Goal: Transaction & Acquisition: Purchase product/service

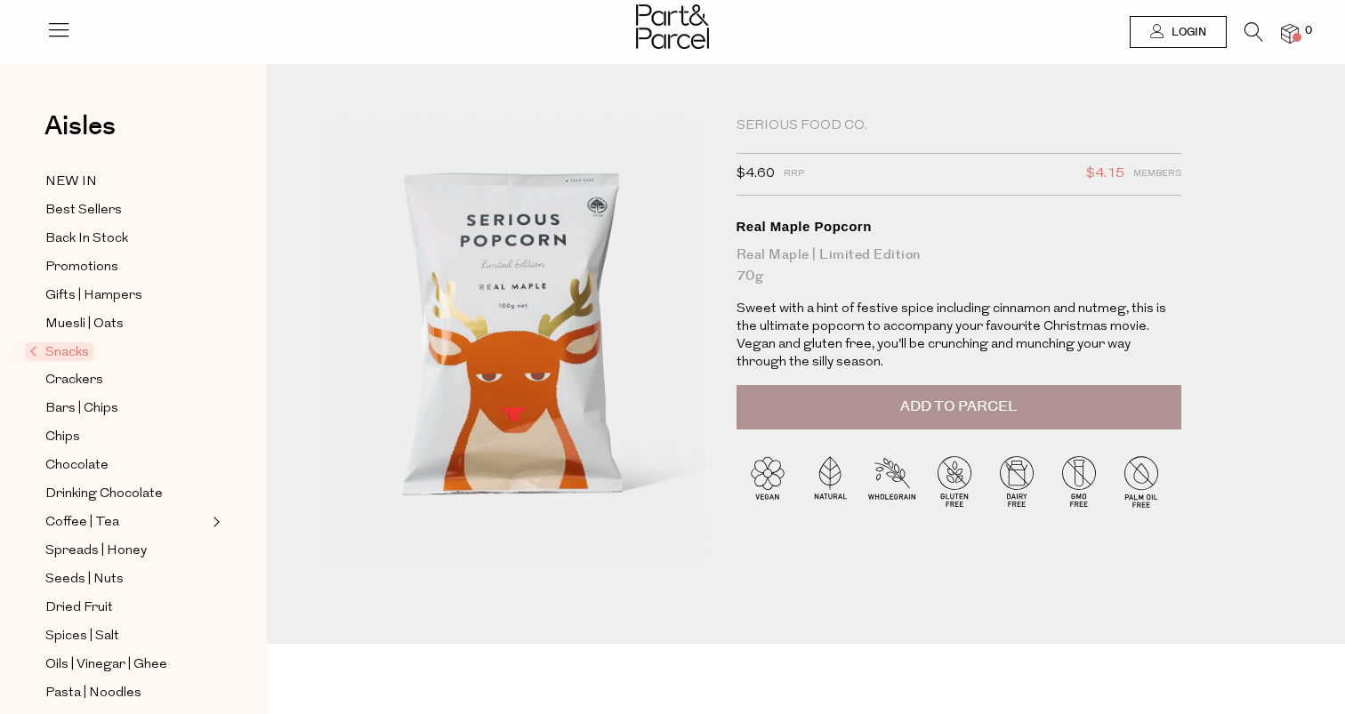
click at [854, 340] on p "Sweet with a hint of festive spice including cinnamon and nutmeg, this is the u…" at bounding box center [959, 336] width 445 height 71
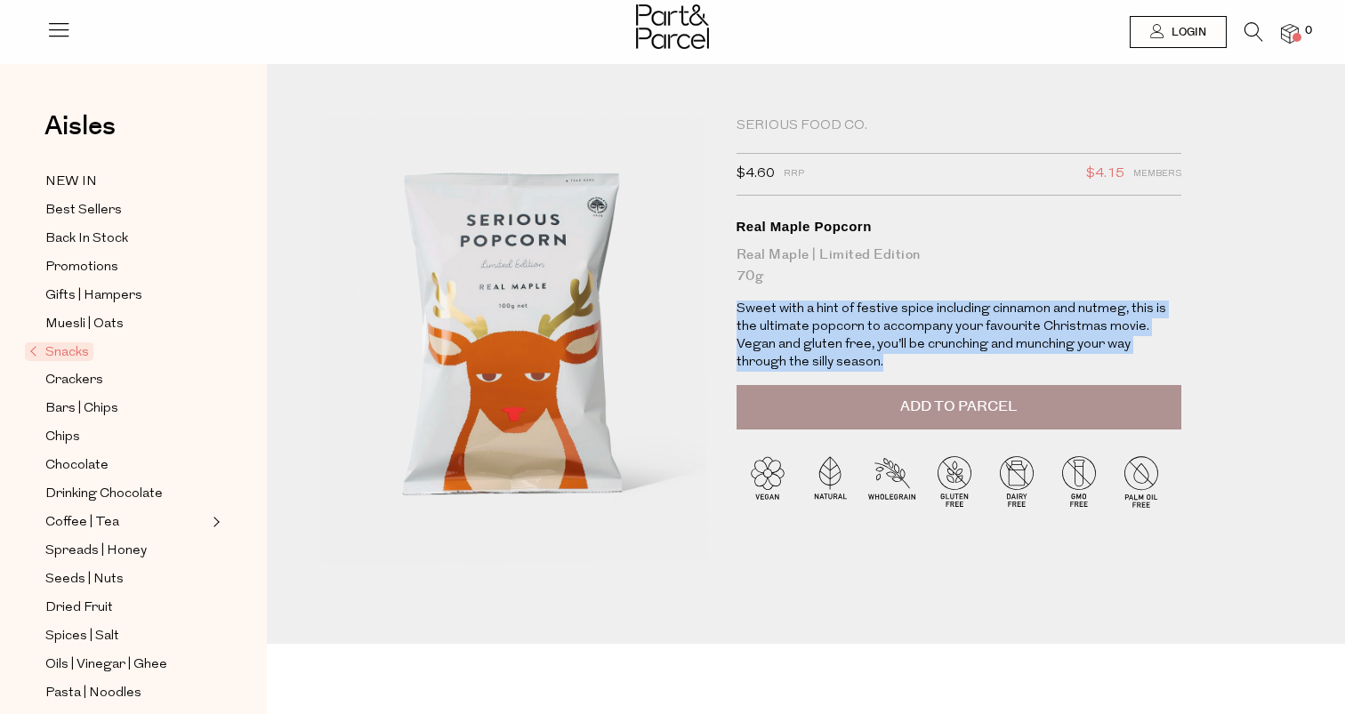
click at [826, 302] on p "Sweet with a hint of festive spice including cinnamon and nutmeg, this is the u…" at bounding box center [959, 336] width 445 height 71
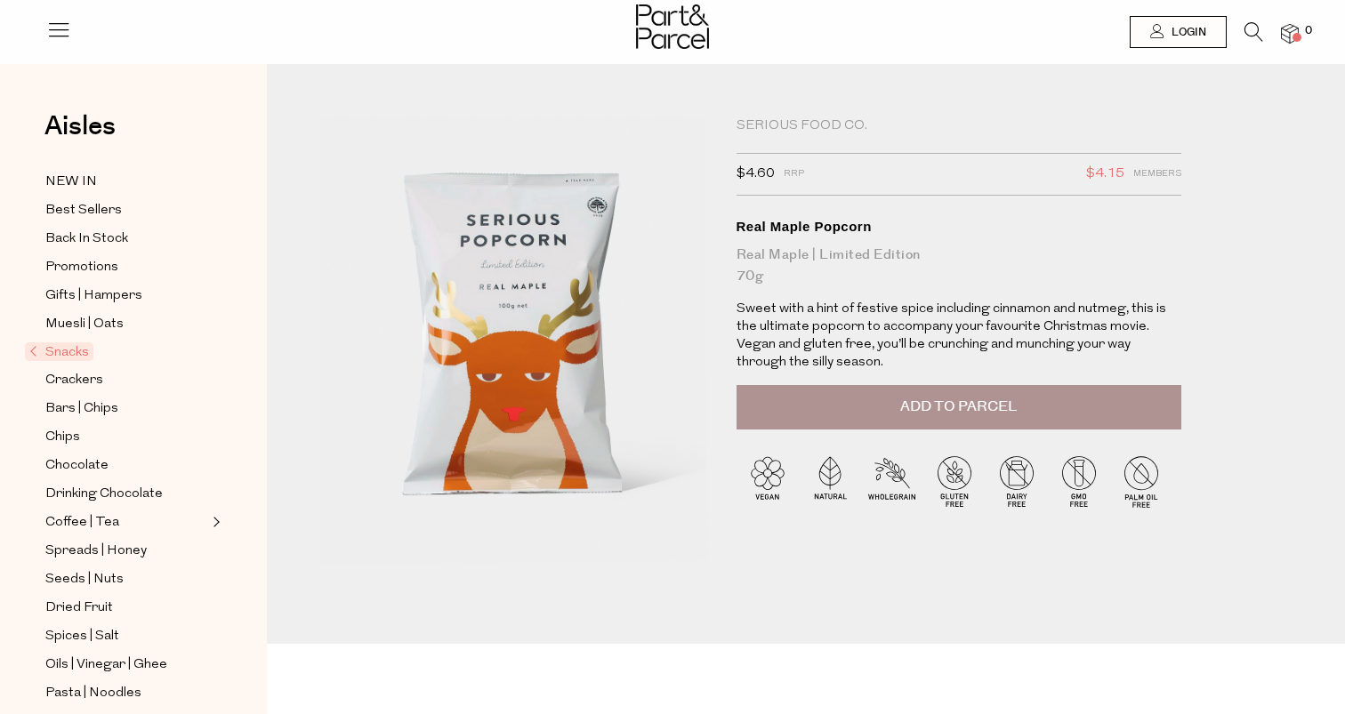
click at [826, 302] on p "Sweet with a hint of festive spice including cinnamon and nutmeg, this is the u…" at bounding box center [959, 336] width 445 height 71
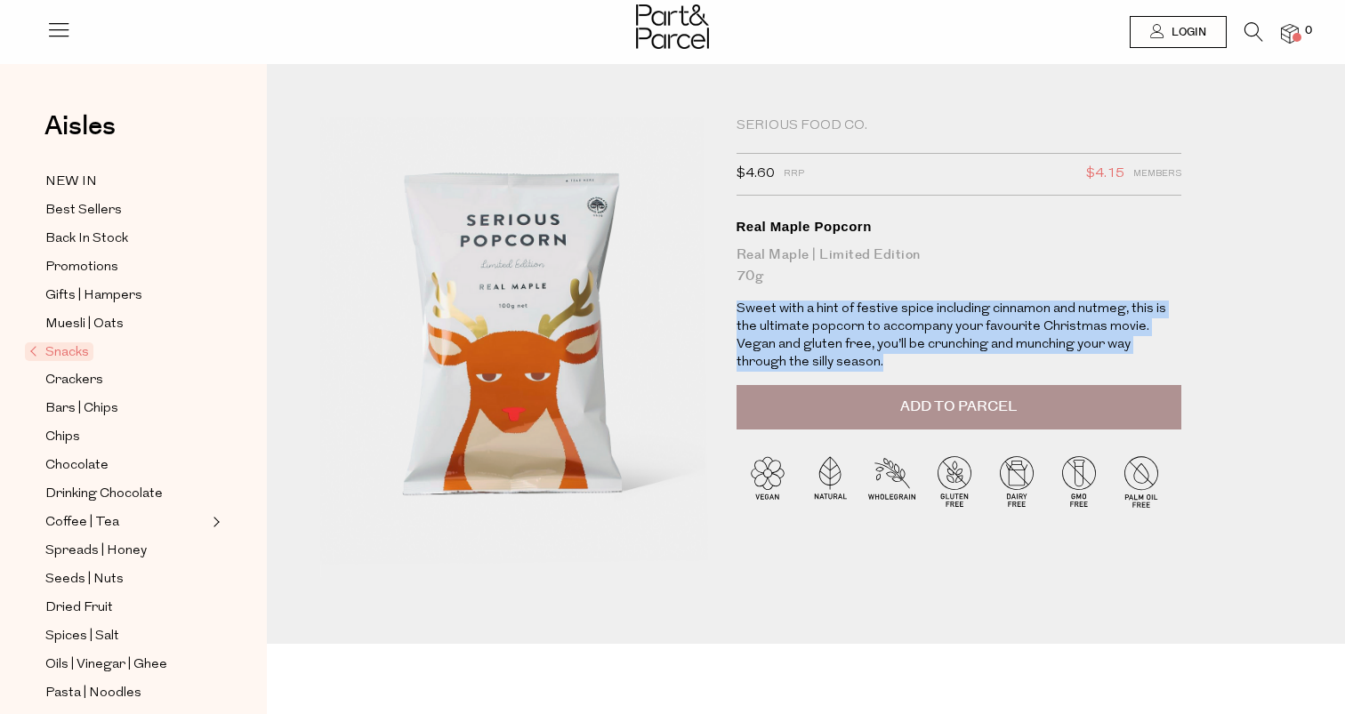
click at [844, 317] on p "Sweet with a hint of festive spice including cinnamon and nutmeg, this is the u…" at bounding box center [959, 336] width 445 height 71
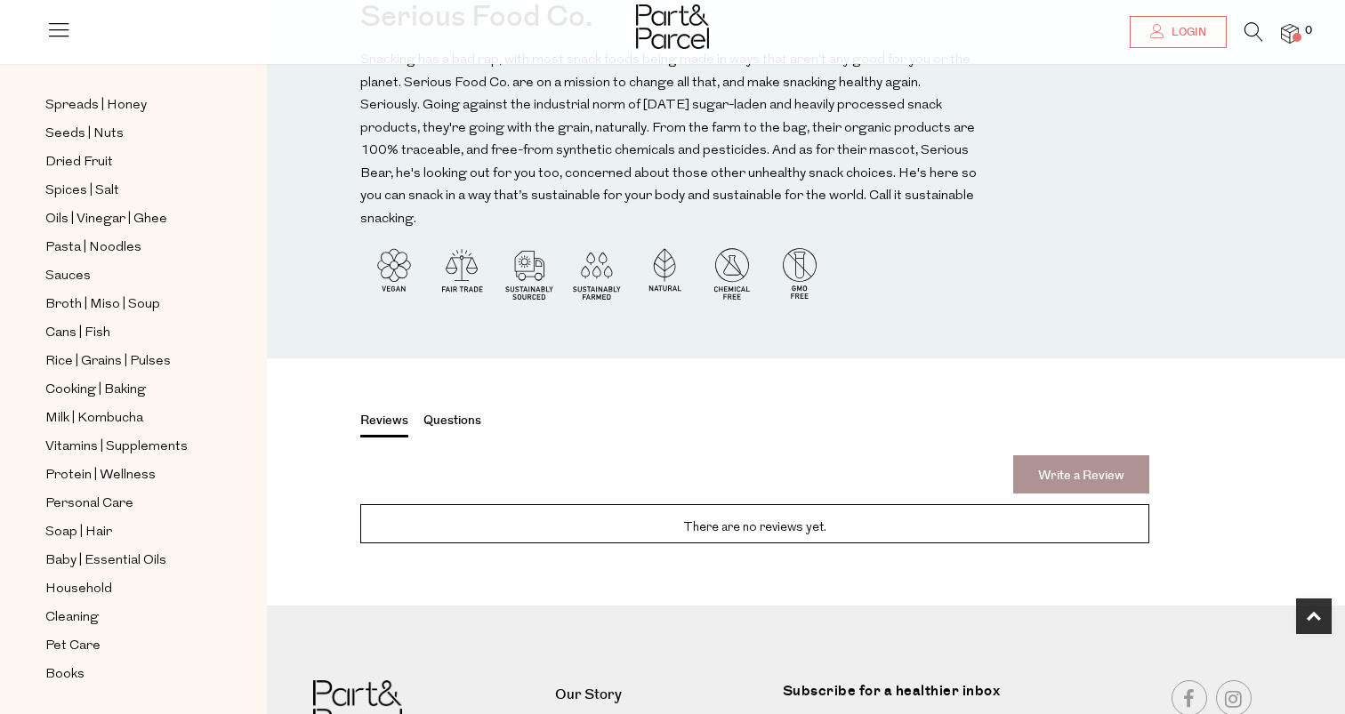
scroll to position [1606, 0]
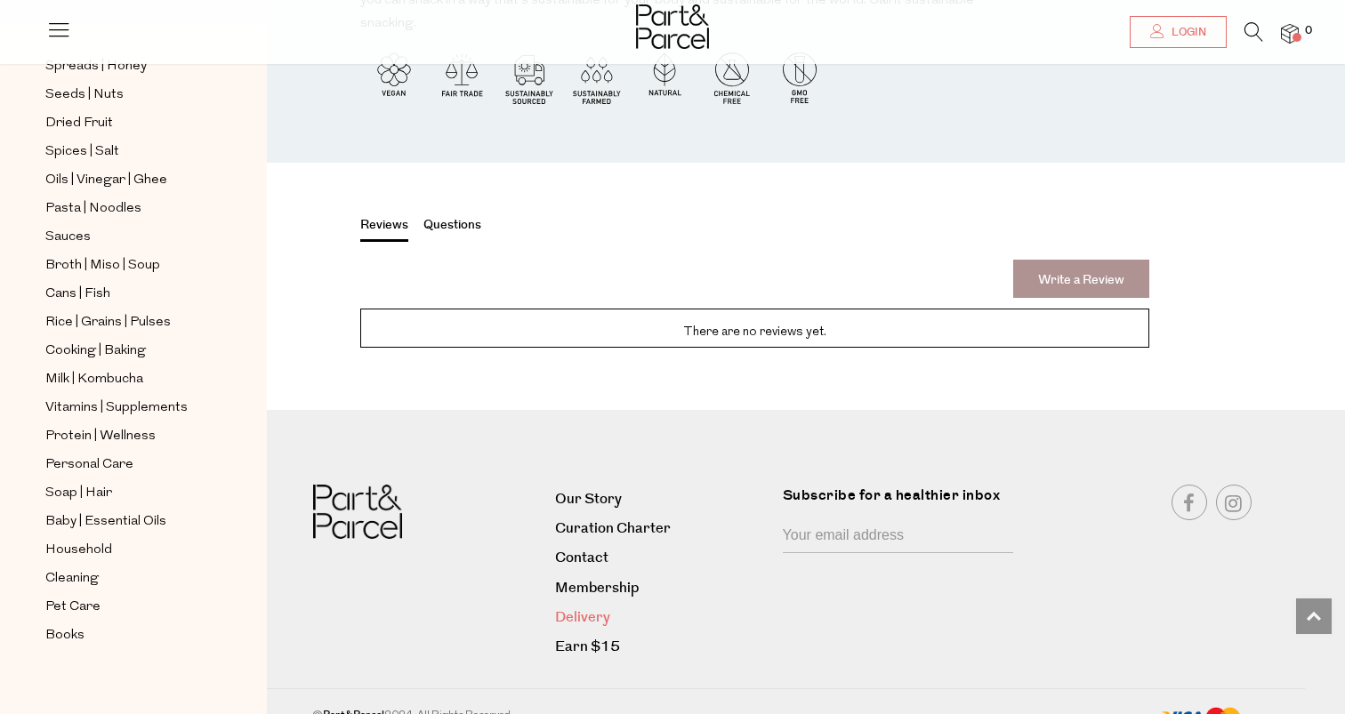
click at [604, 606] on link "Delivery" at bounding box center [662, 618] width 214 height 24
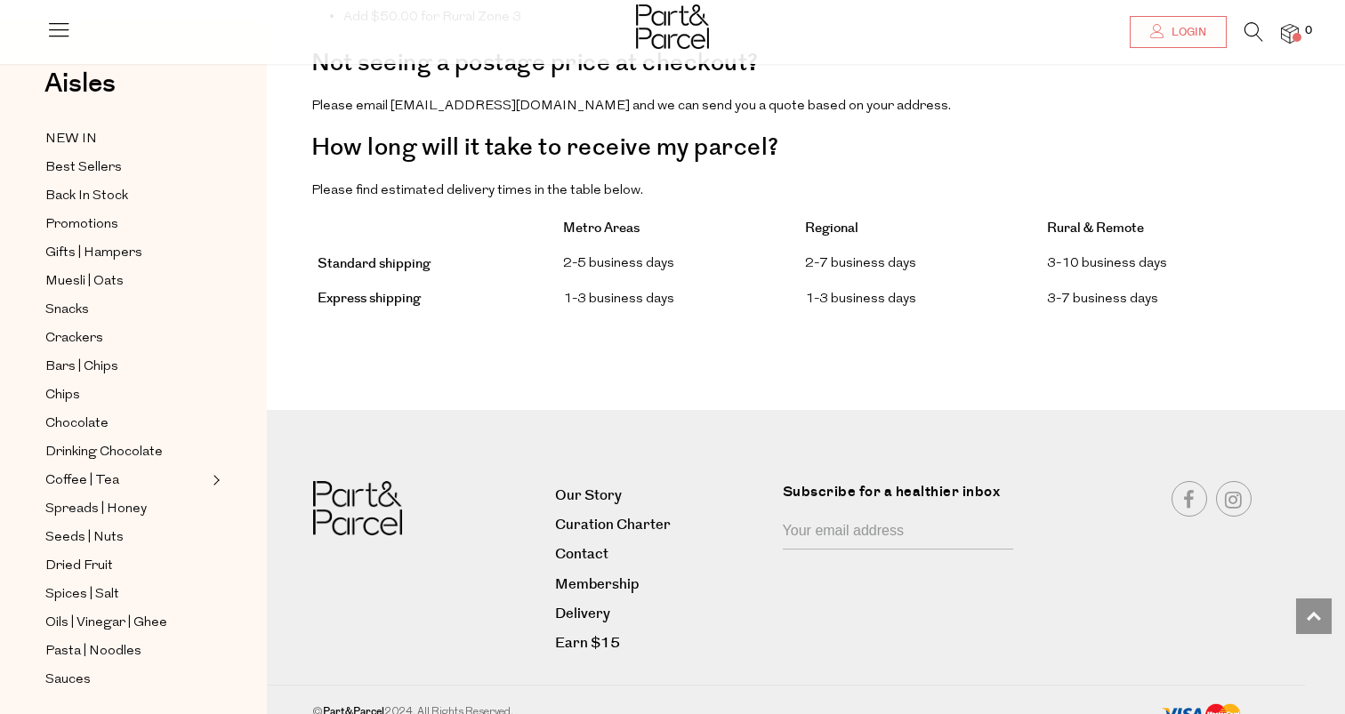
scroll to position [1557, 0]
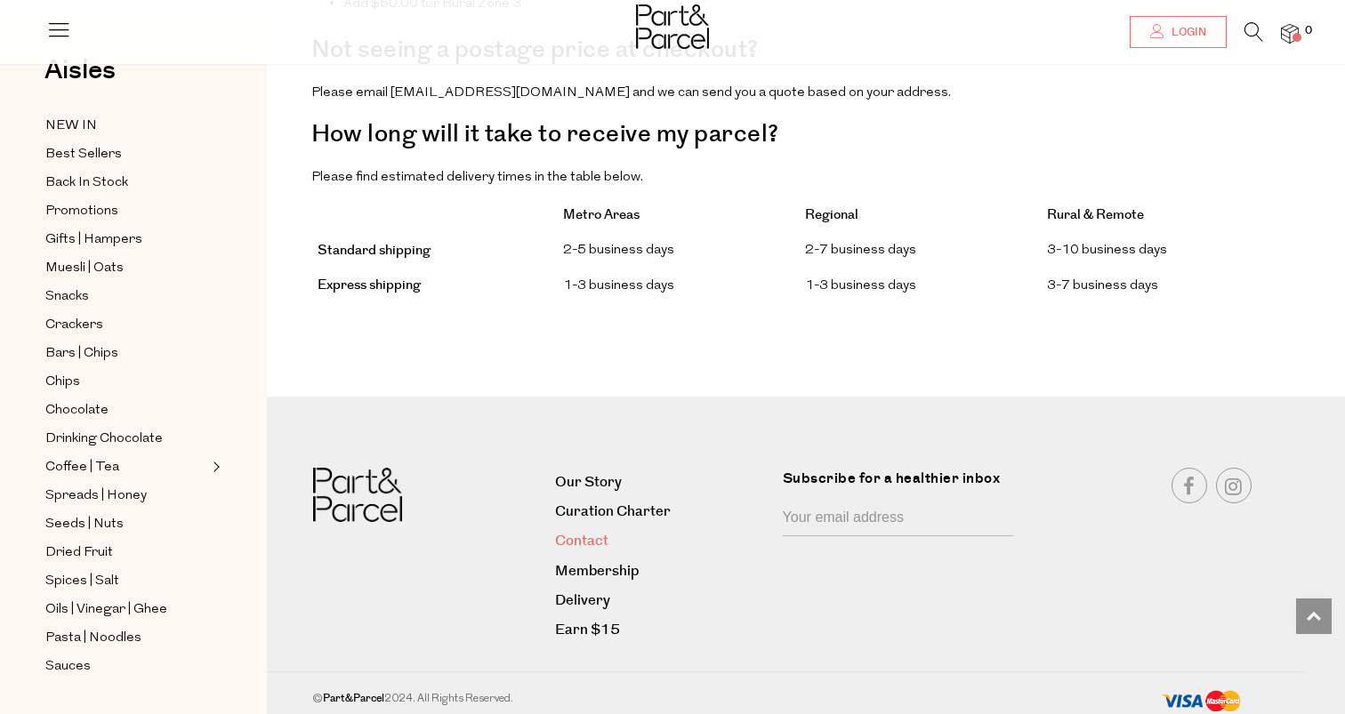
click at [585, 533] on link "Contact" at bounding box center [662, 541] width 214 height 24
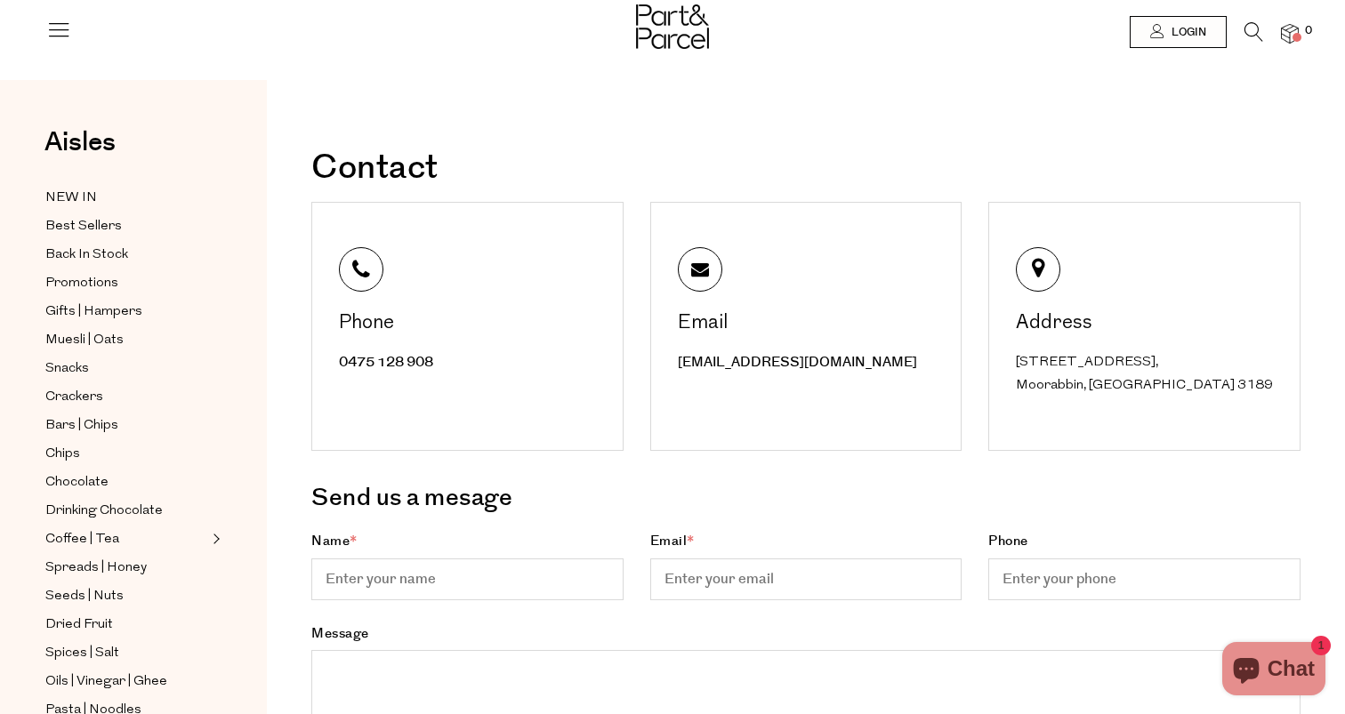
click at [66, 36] on icon at bounding box center [58, 29] width 25 height 25
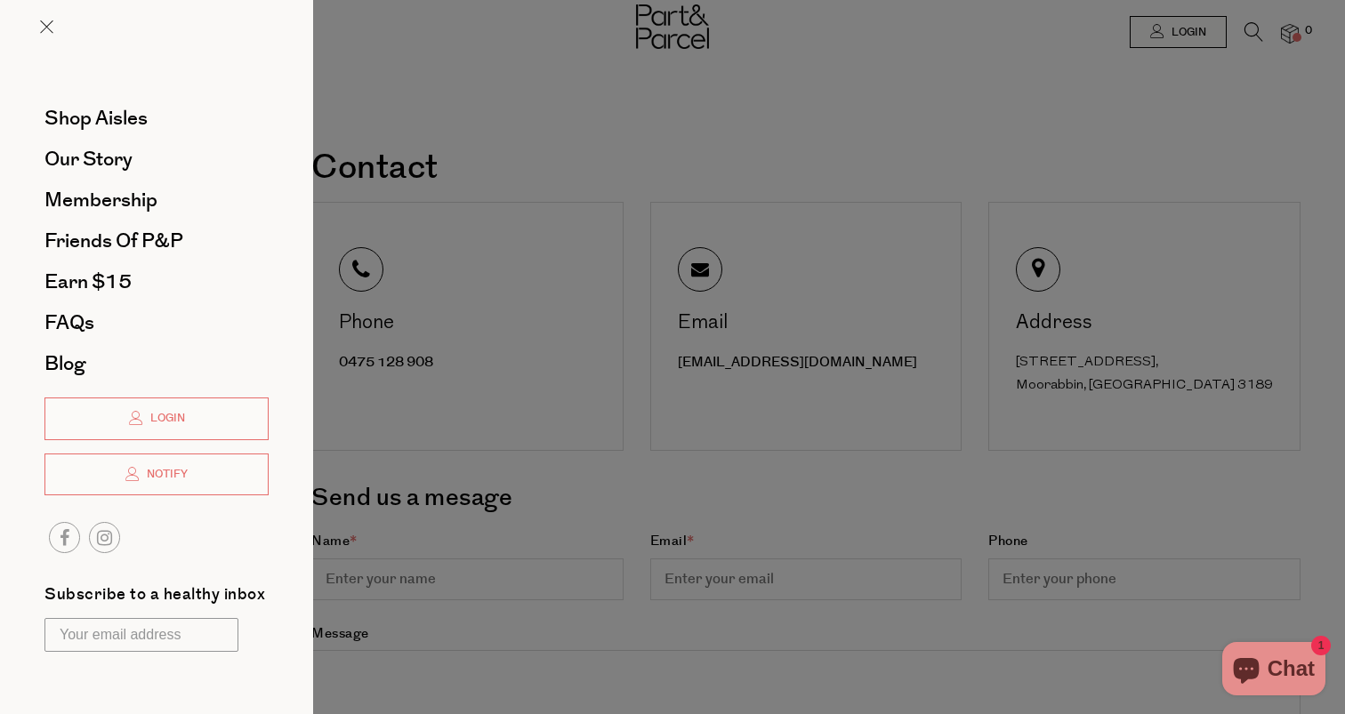
click at [604, 72] on div at bounding box center [672, 357] width 1345 height 714
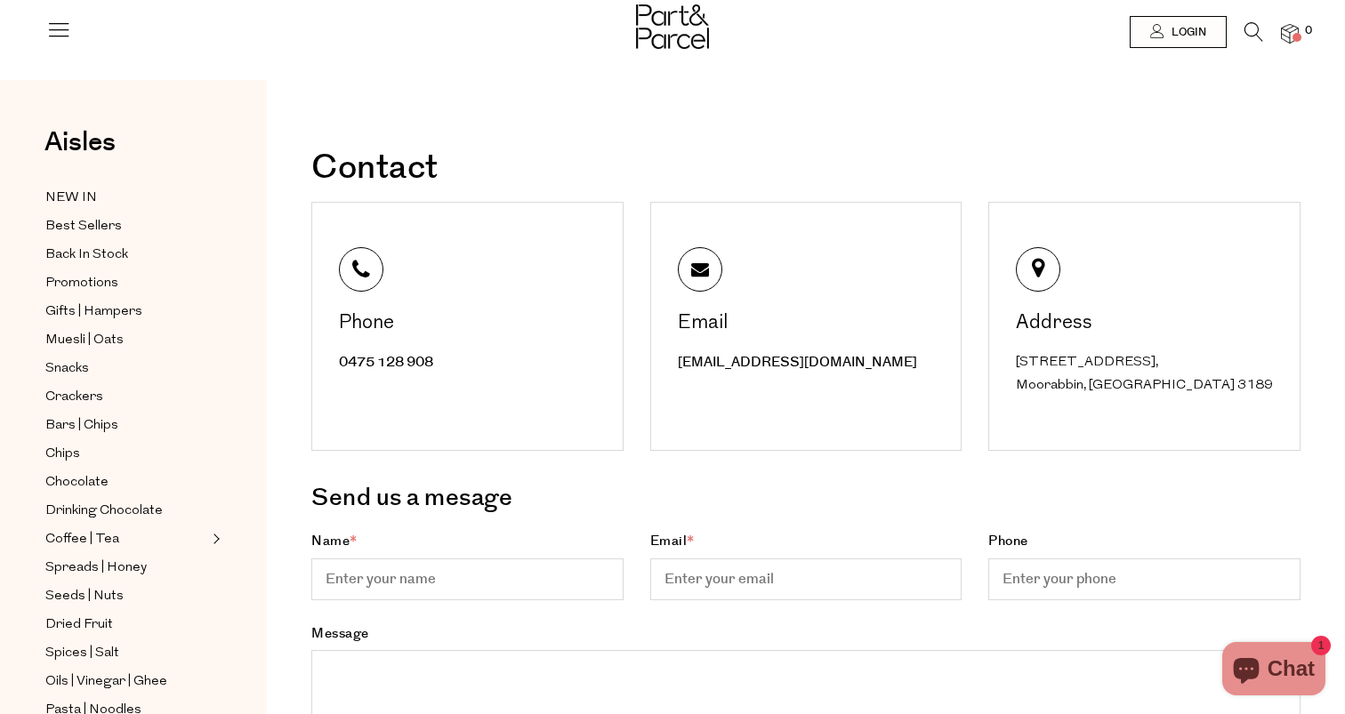
click at [675, 14] on img at bounding box center [672, 26] width 73 height 44
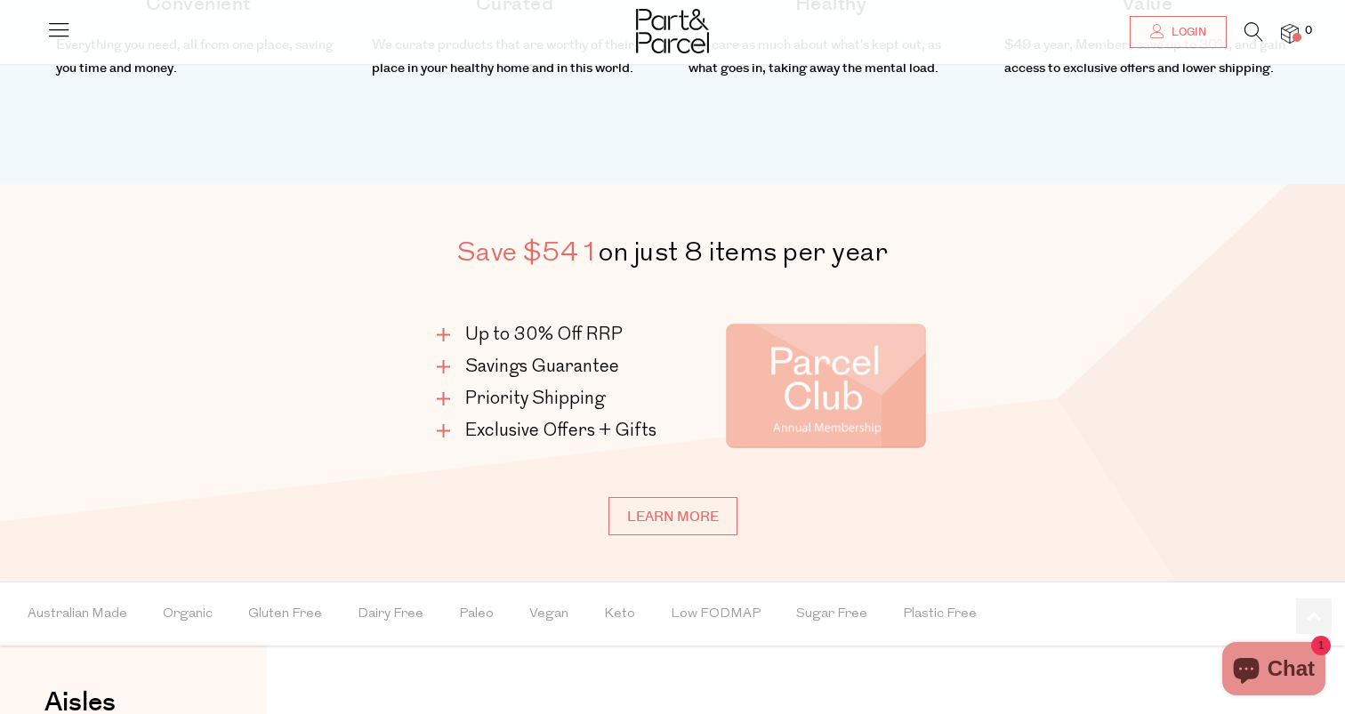
scroll to position [907, 0]
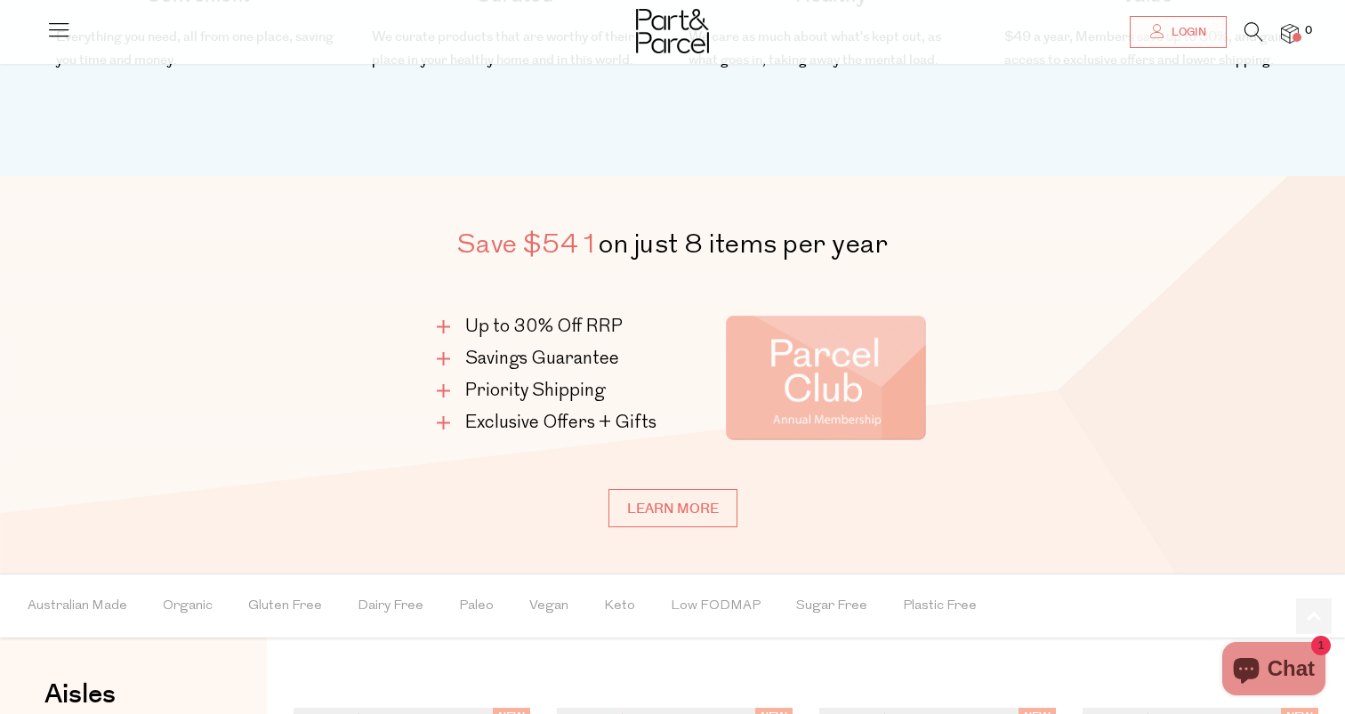
click at [592, 253] on span "Save $541" at bounding box center [528, 244] width 142 height 36
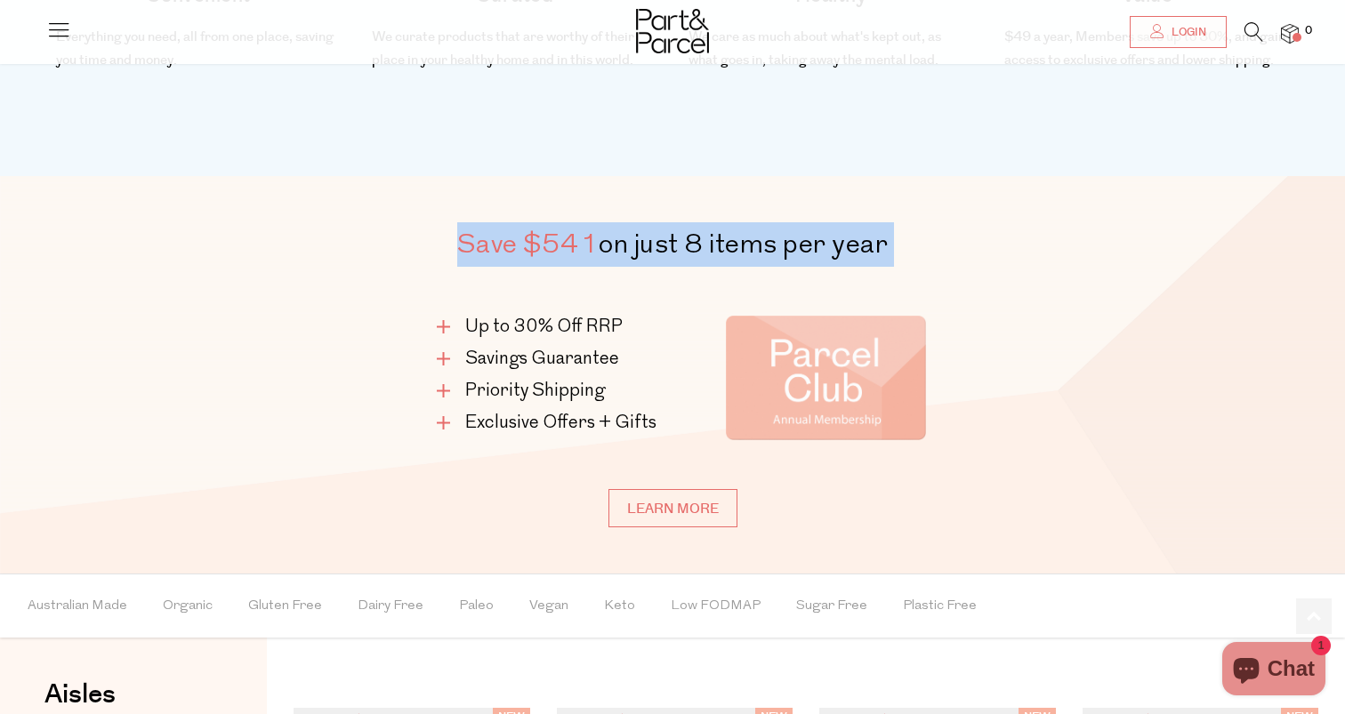
click at [649, 257] on h2 "Save $541 on just 8 items per year" at bounding box center [673, 244] width 614 height 44
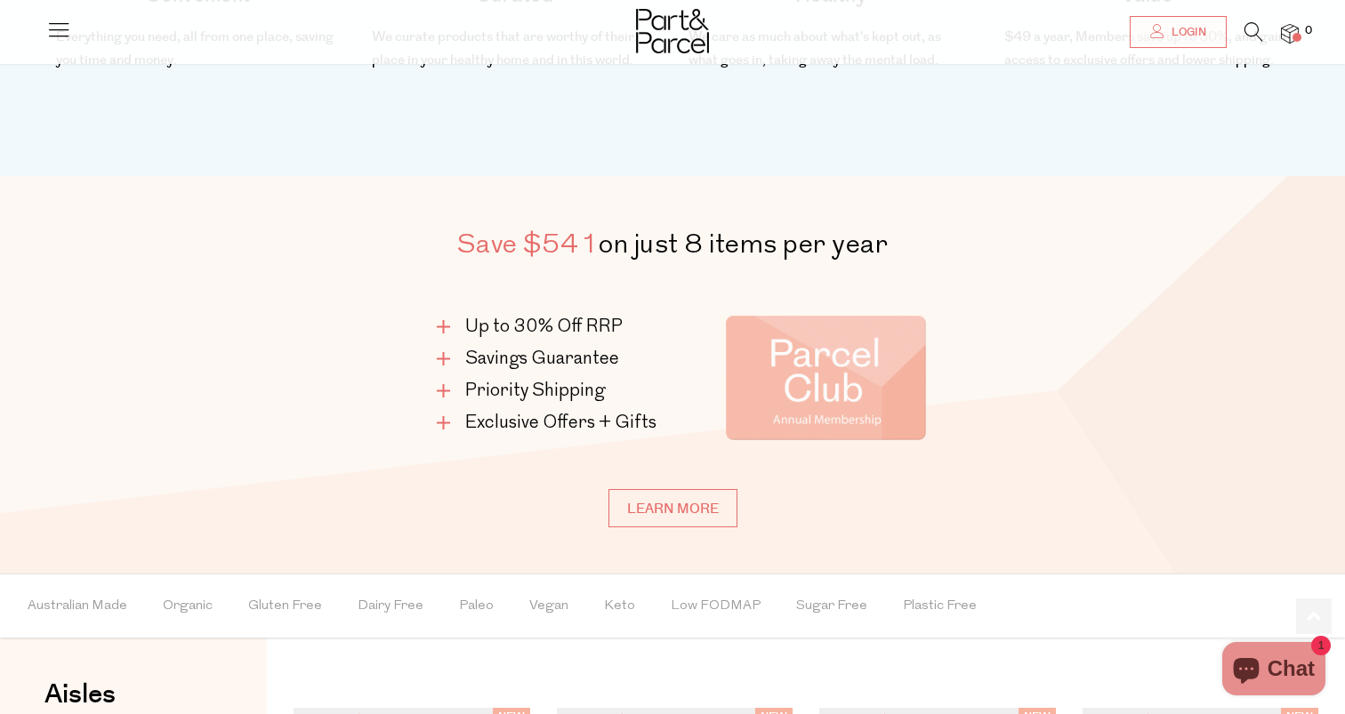
click at [649, 257] on h2 "Save $541 on just 8 items per year" at bounding box center [673, 244] width 614 height 44
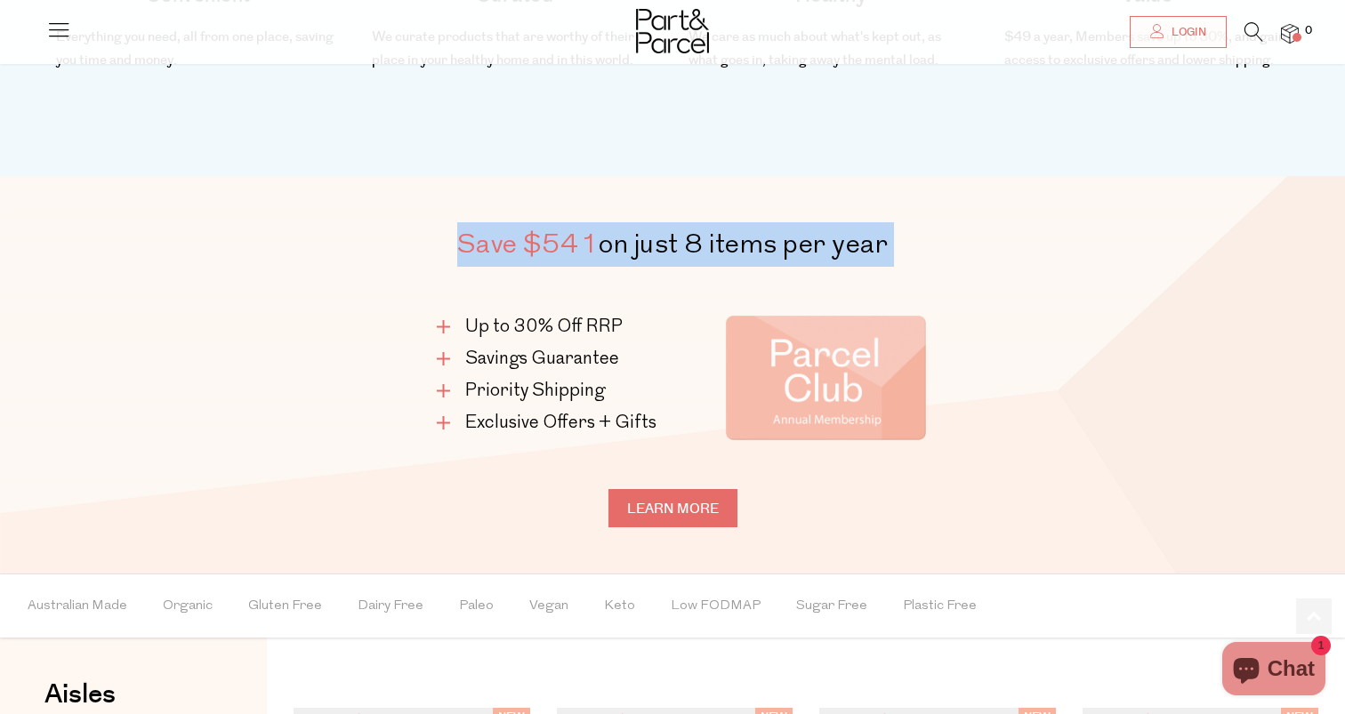
click at [698, 503] on link "Learn more" at bounding box center [672, 508] width 129 height 38
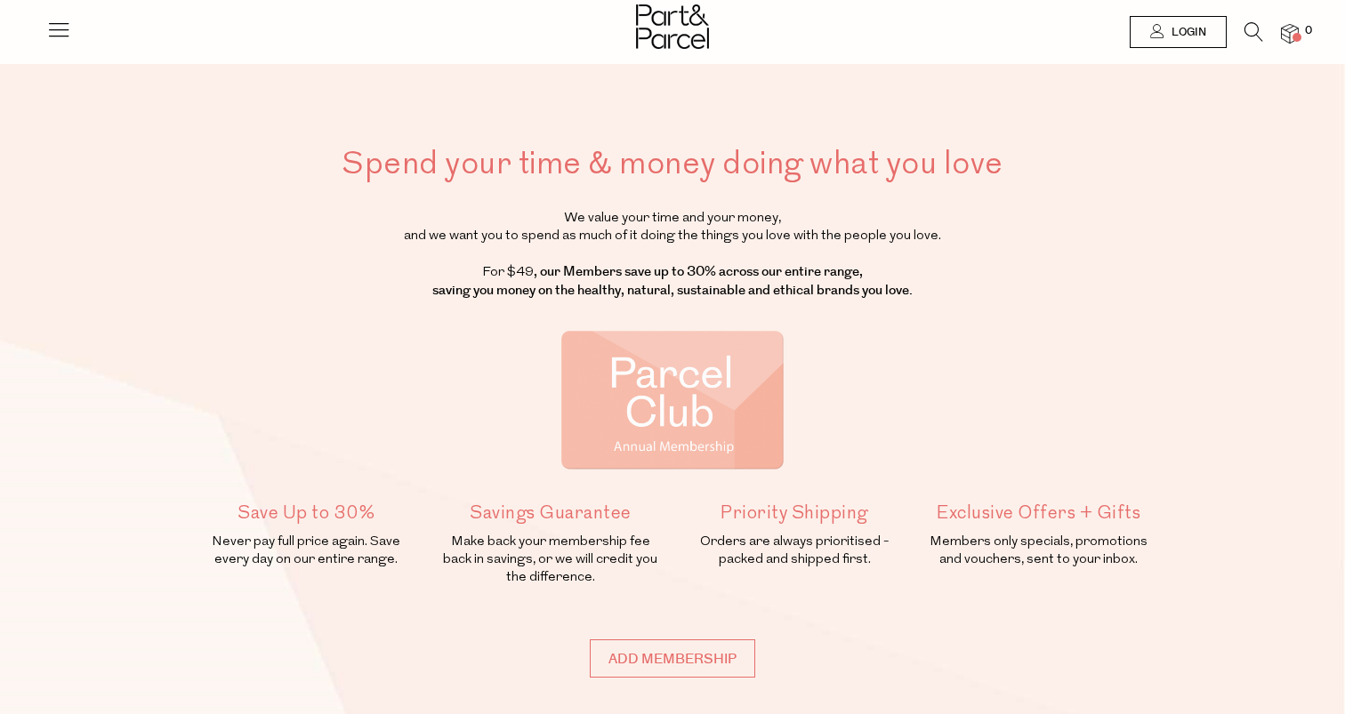
click at [661, 271] on strong ", our Members save up to 30% across our entire range, saving you money on the h…" at bounding box center [672, 280] width 480 height 37
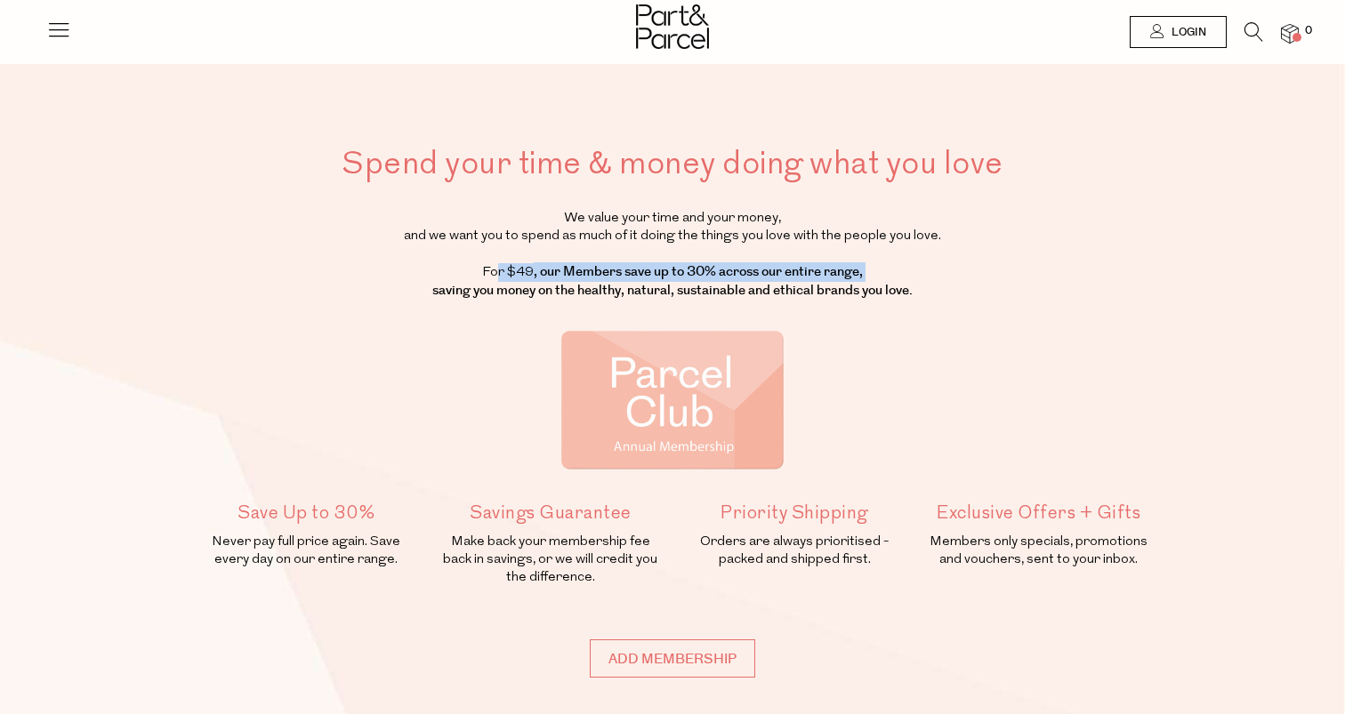
click at [702, 268] on strong ", our Members save up to 30% across our entire range, saving you money on the h…" at bounding box center [672, 280] width 480 height 37
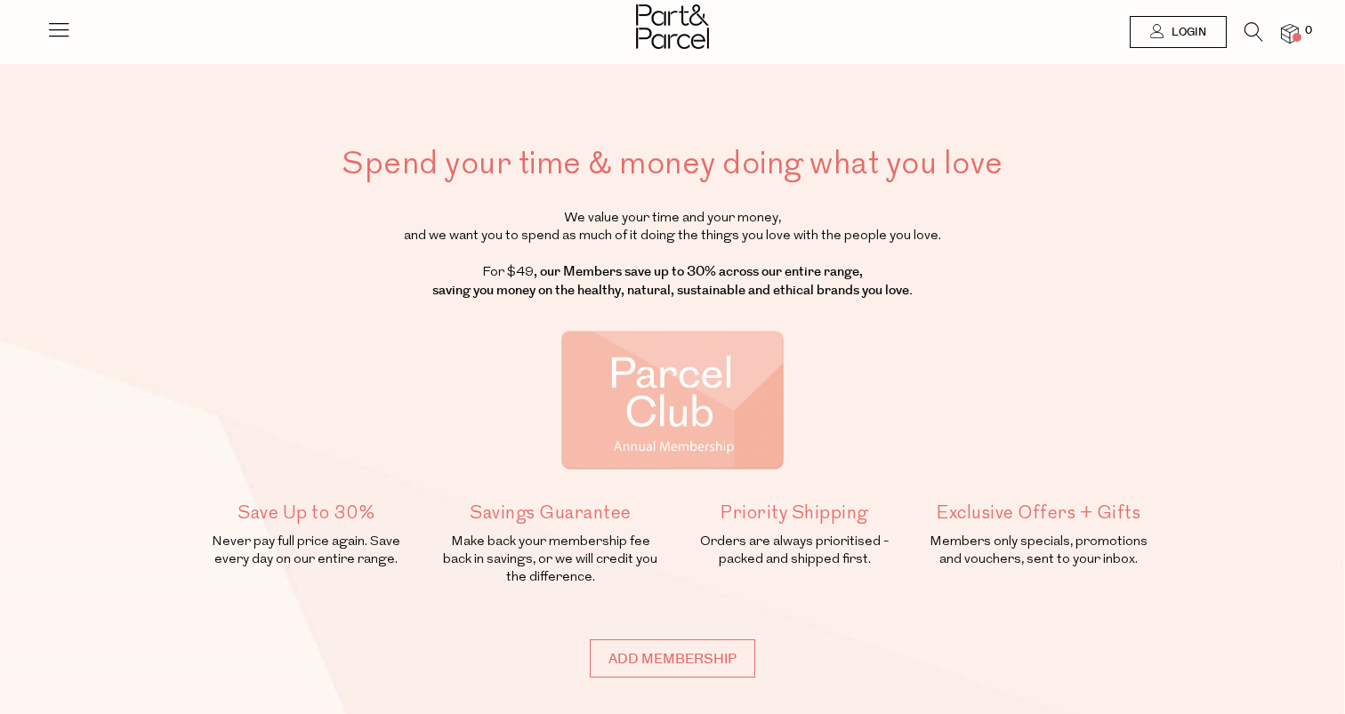
click at [702, 268] on strong ", our Members save up to 30% across our entire range, saving you money on the h…" at bounding box center [672, 280] width 480 height 37
click at [741, 205] on div "Spend your time & money doing what you love We value your time and your money, …" at bounding box center [673, 410] width 984 height 536
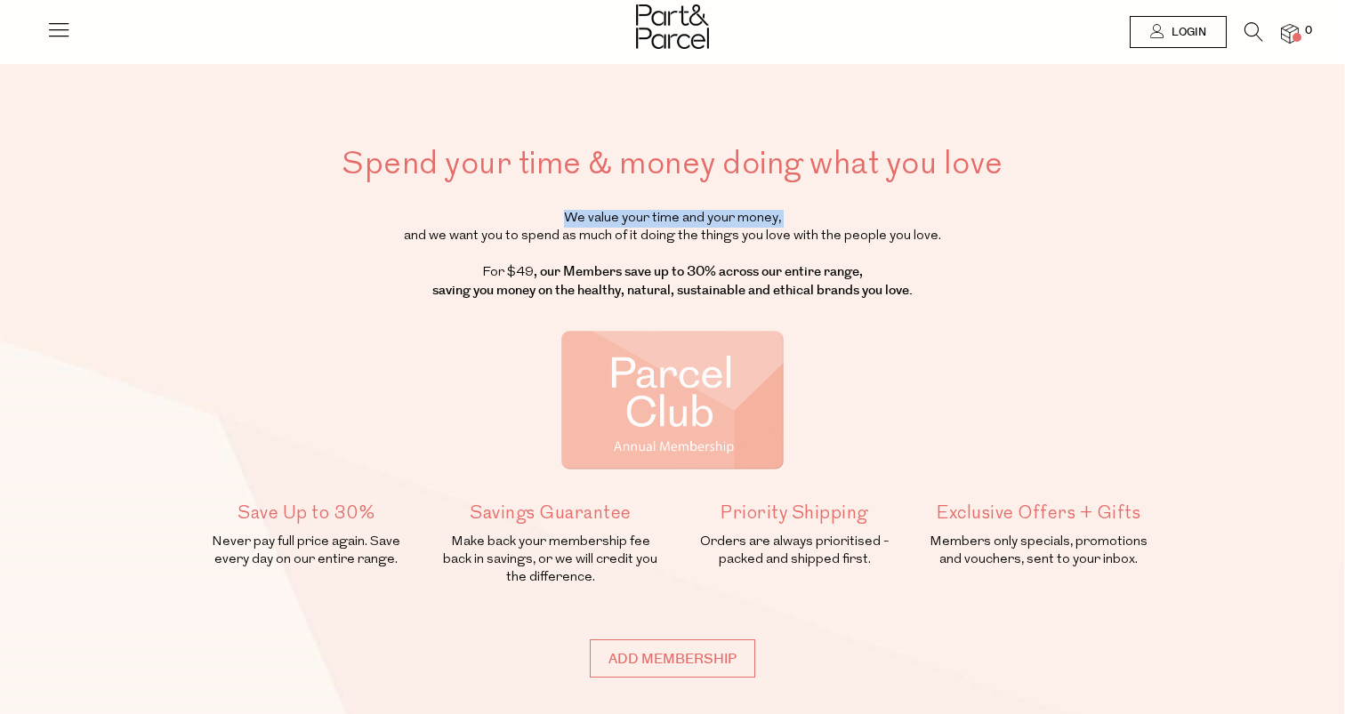
click at [741, 205] on div "Spend your time & money doing what you love We value your time and your money, …" at bounding box center [673, 410] width 984 height 536
click at [703, 17] on img at bounding box center [672, 26] width 73 height 44
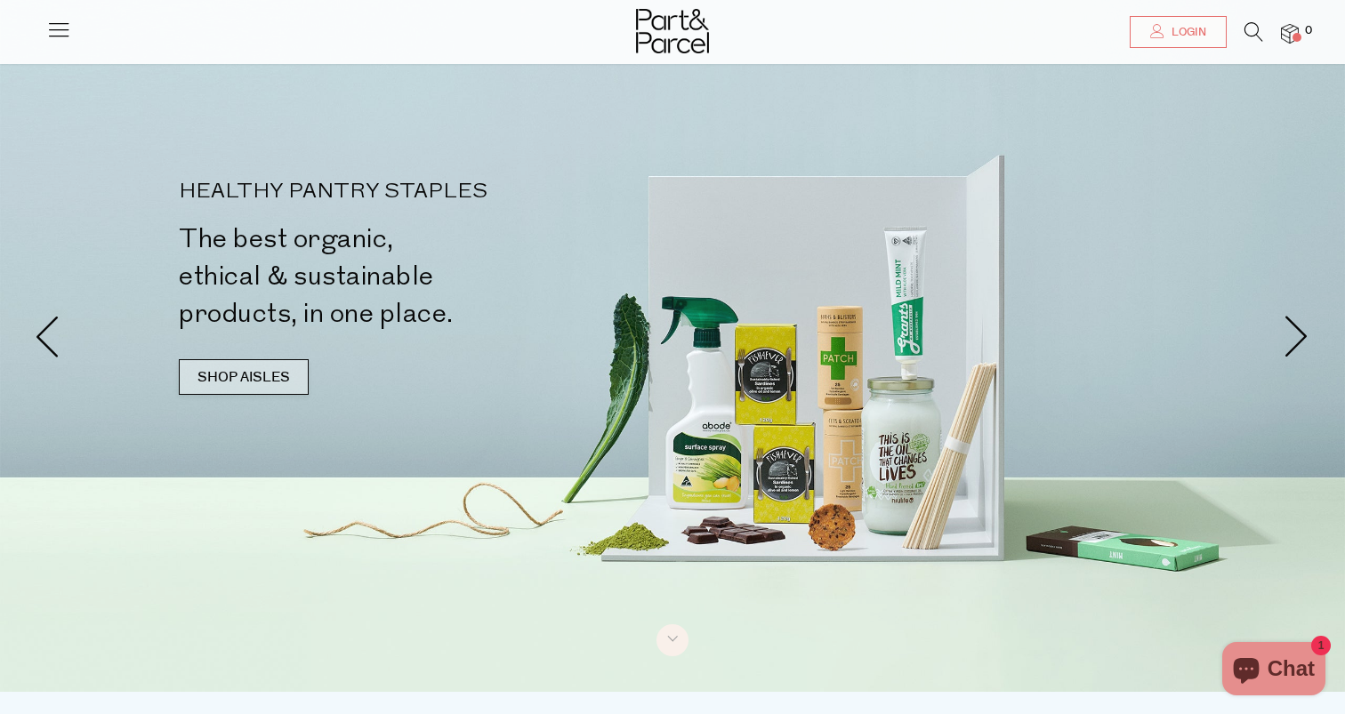
click at [262, 364] on link "SHOP AISLES" at bounding box center [244, 377] width 130 height 36
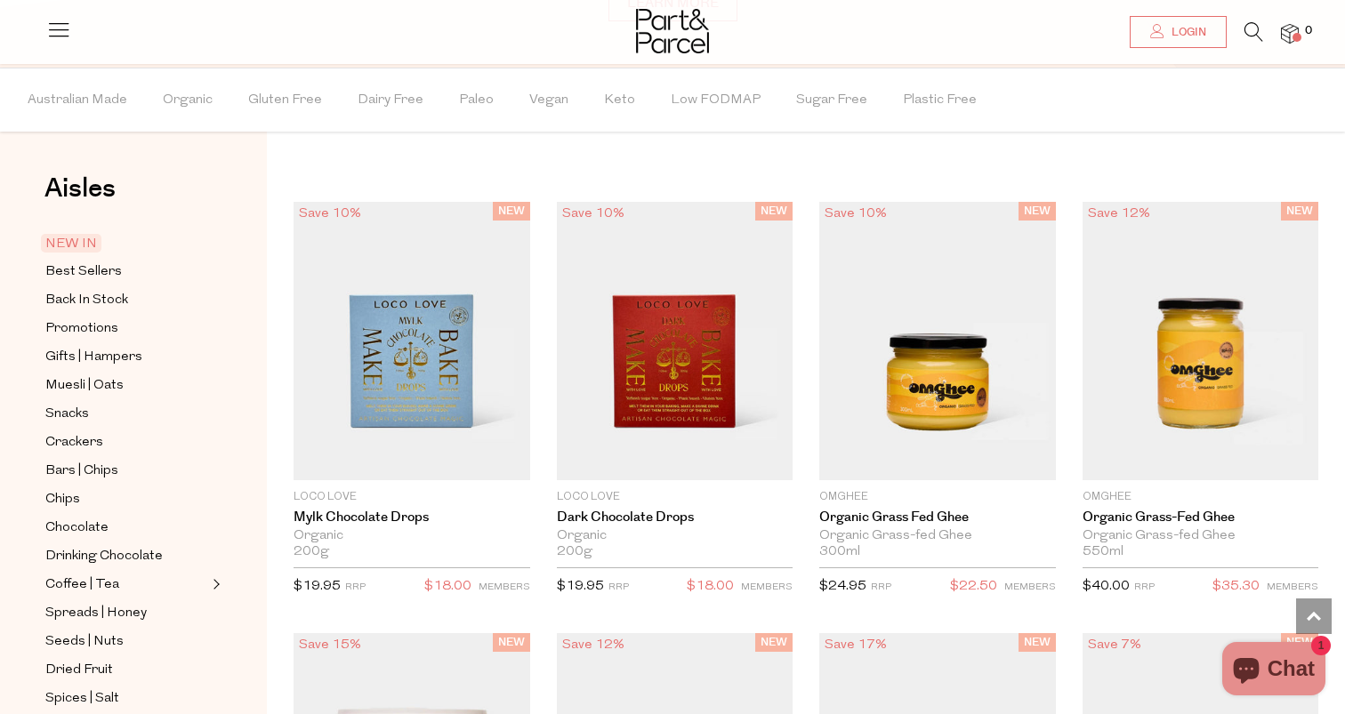
scroll to position [1419, 0]
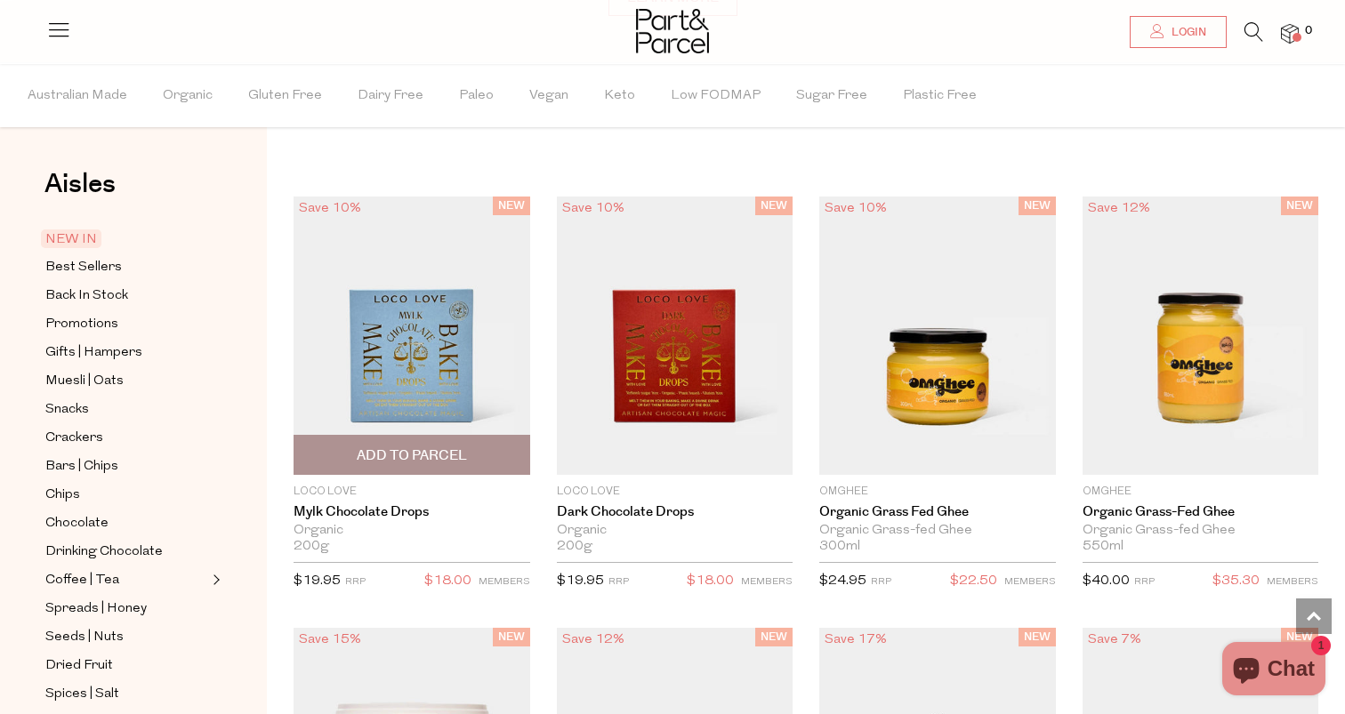
click at [456, 358] on img at bounding box center [412, 336] width 237 height 278
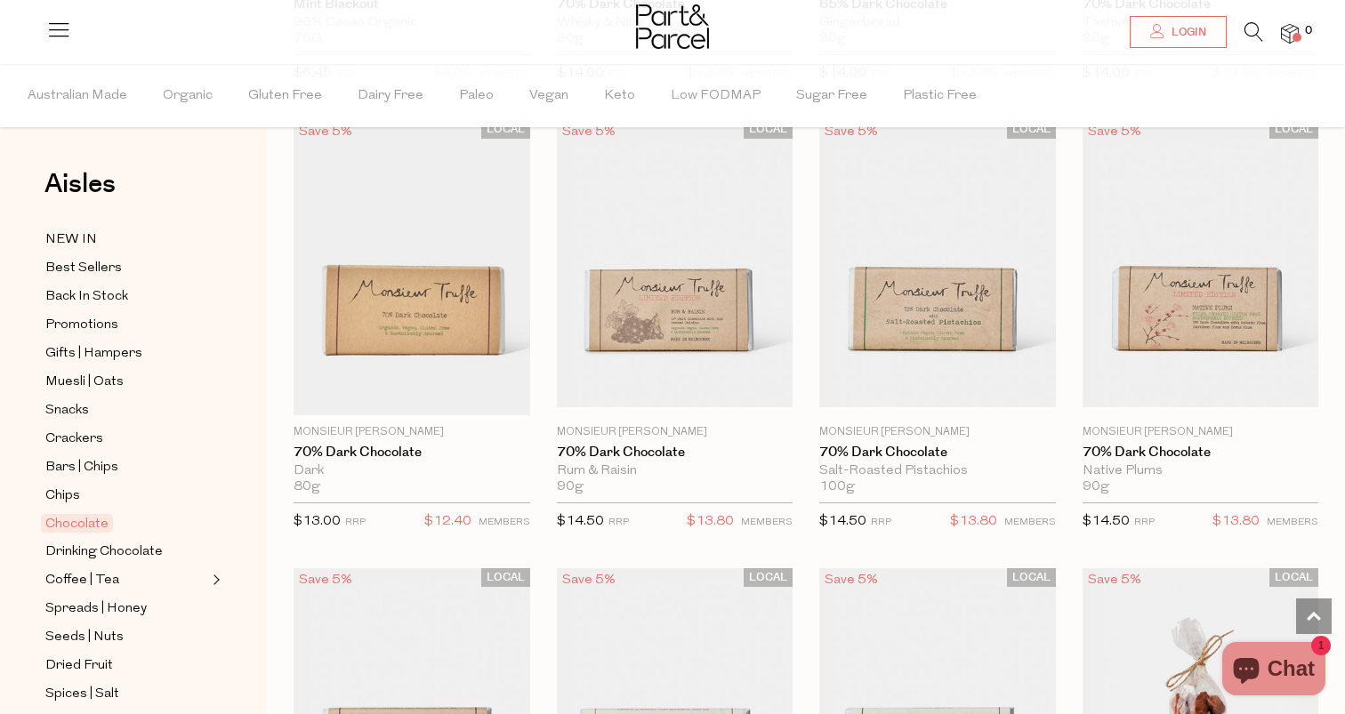
scroll to position [3168, 0]
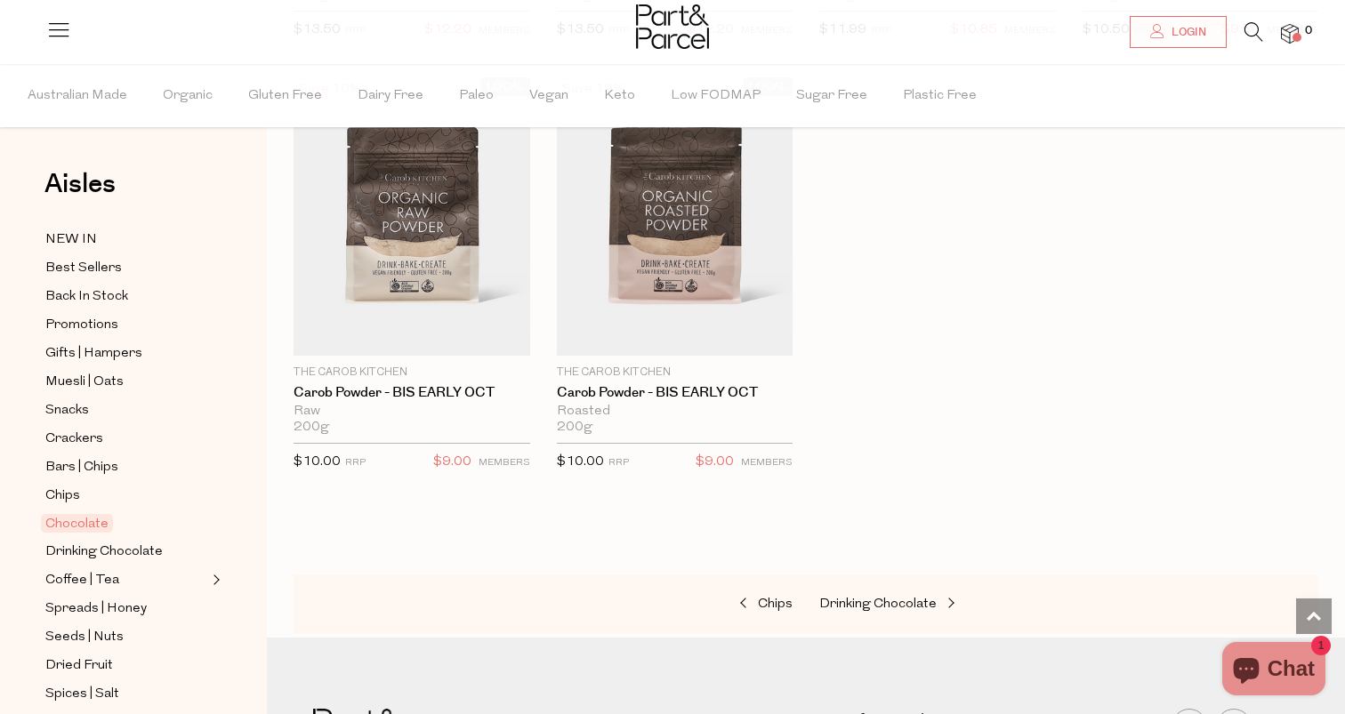
scroll to position [6252, 0]
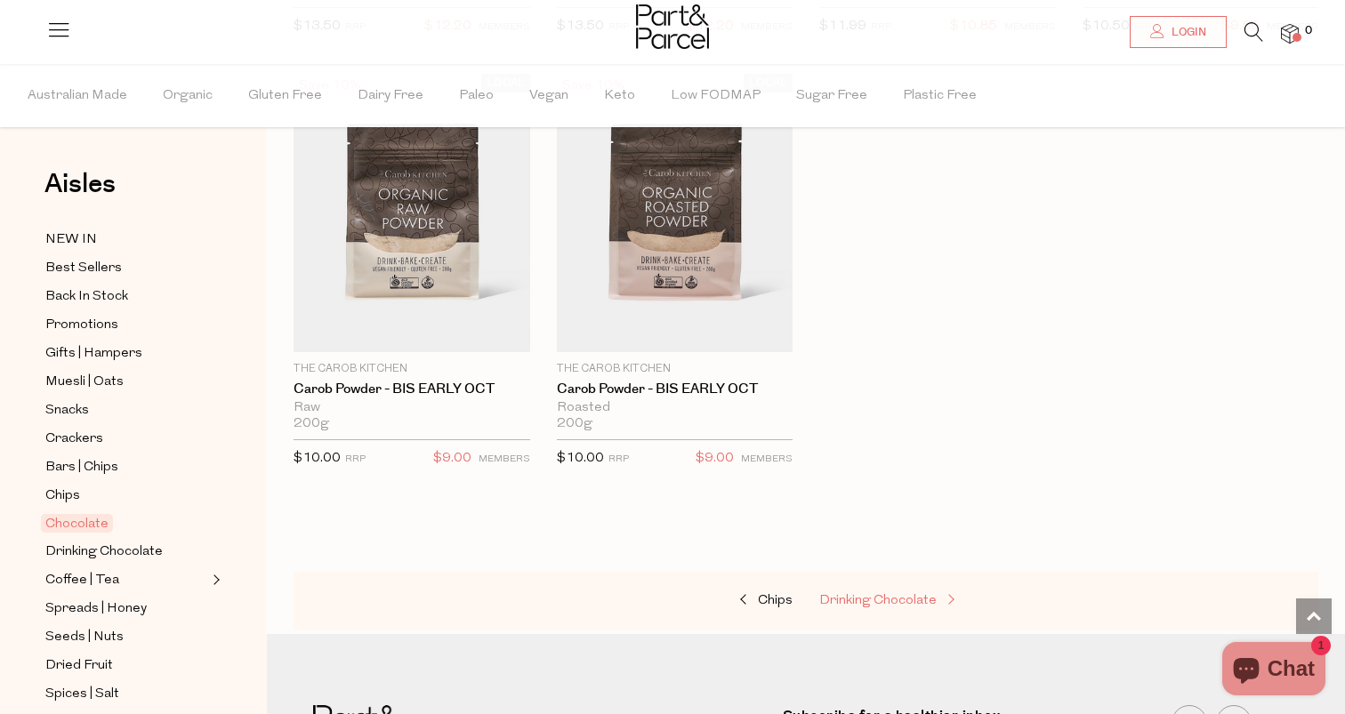
click at [914, 594] on span "Drinking Chocolate" at bounding box center [877, 600] width 117 height 13
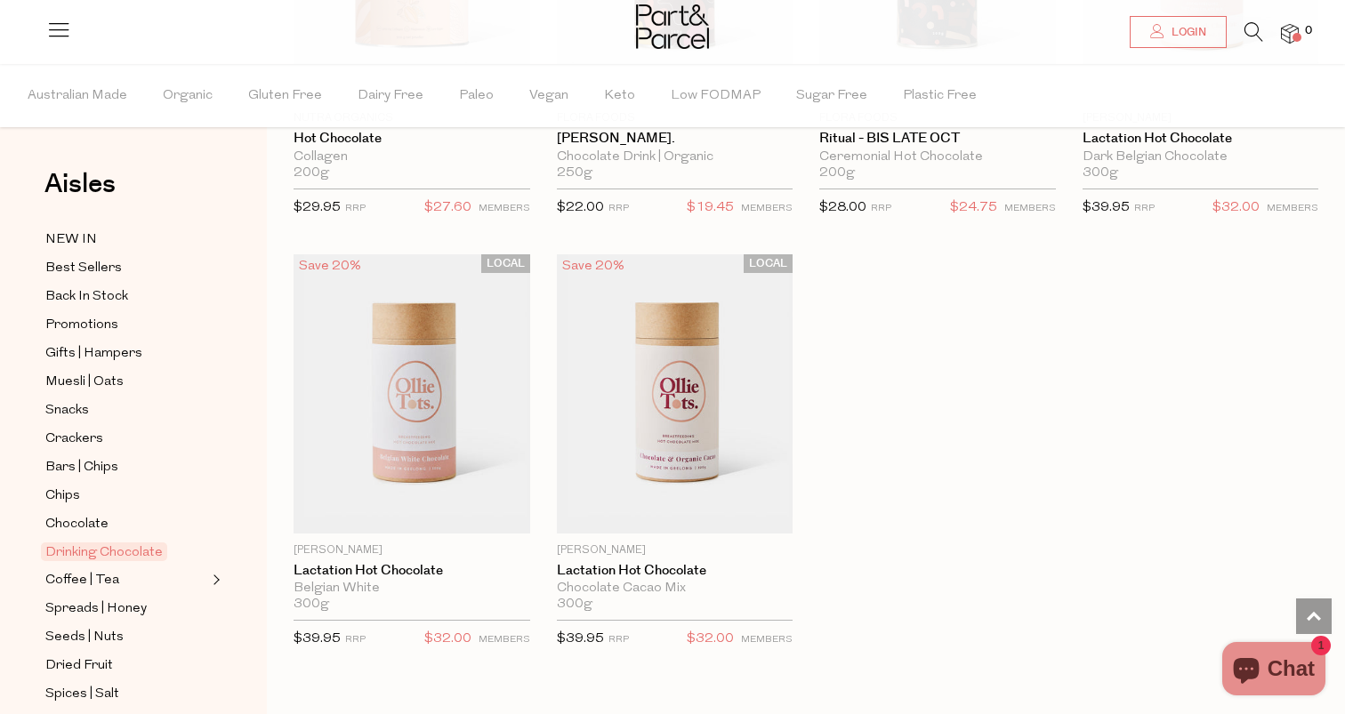
scroll to position [1739, 0]
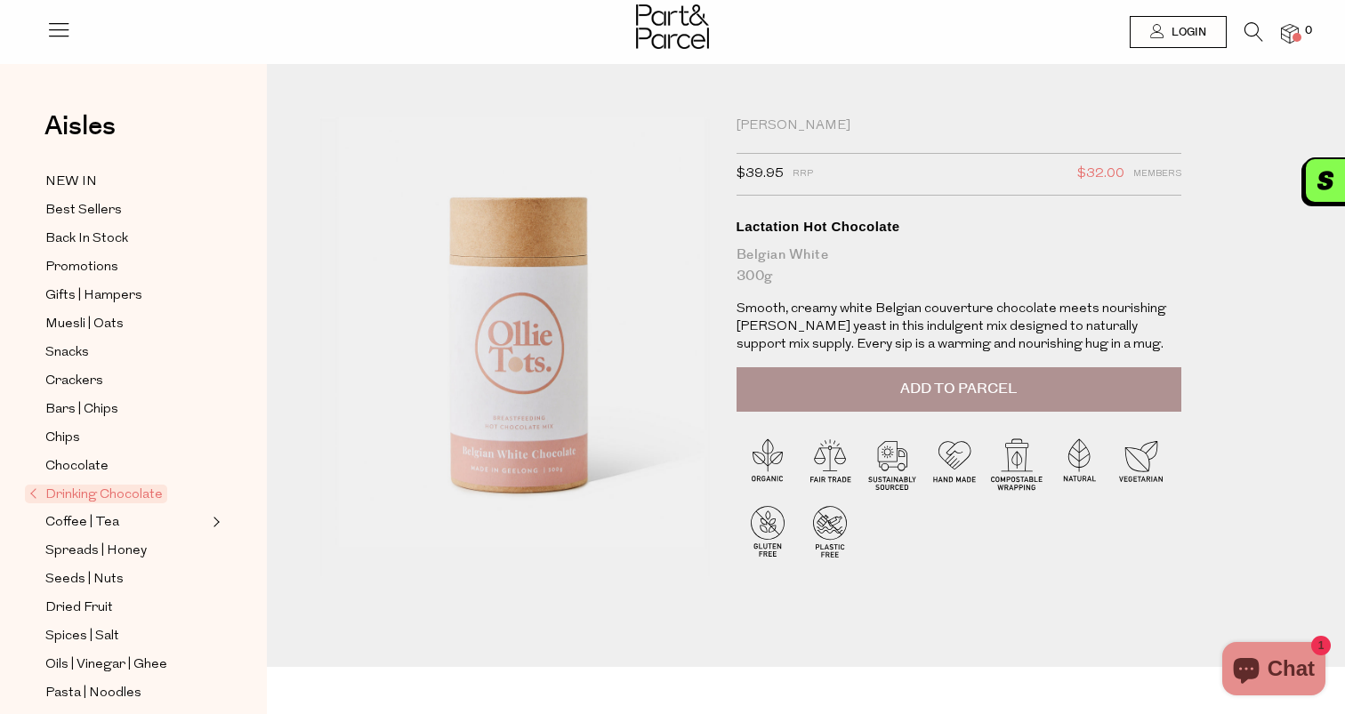
click at [825, 383] on button "Add to Parcel" at bounding box center [959, 389] width 445 height 44
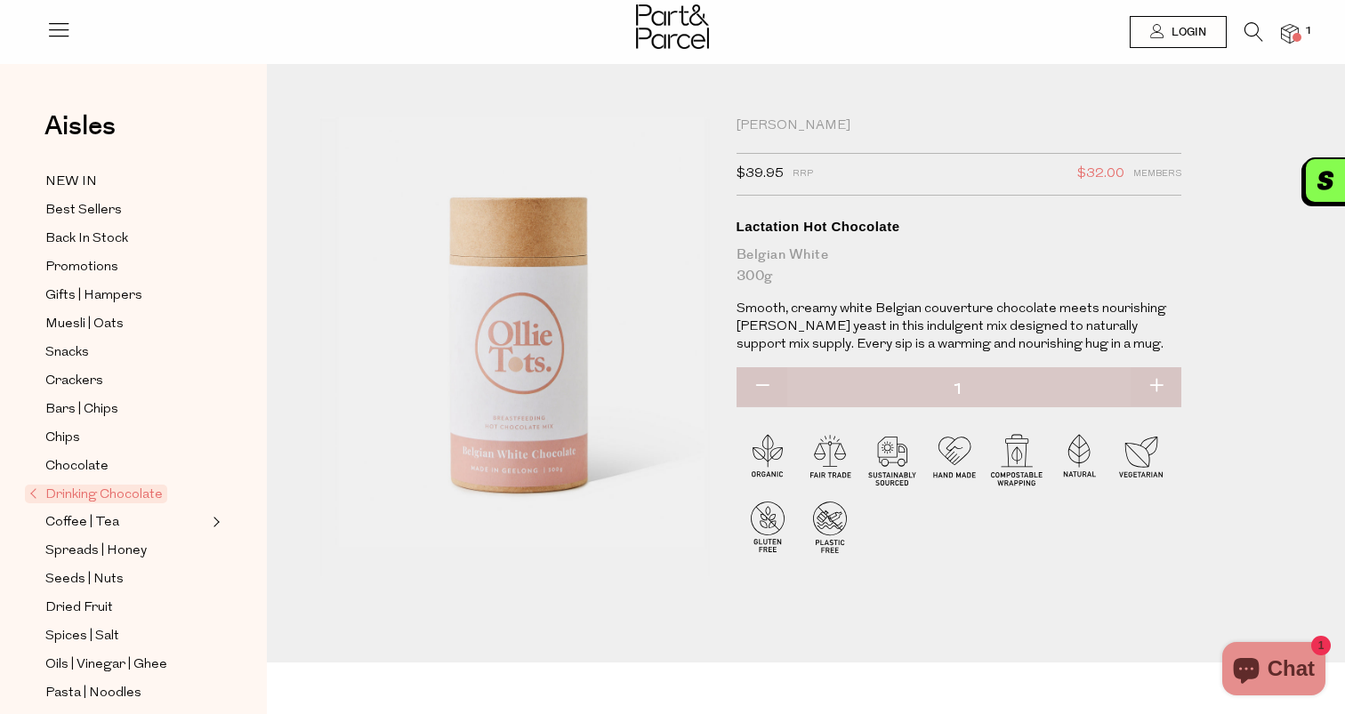
click at [776, 119] on div "Ollie Tots" at bounding box center [959, 126] width 445 height 18
click at [109, 548] on span "Spreads | Honey" at bounding box center [95, 551] width 101 height 21
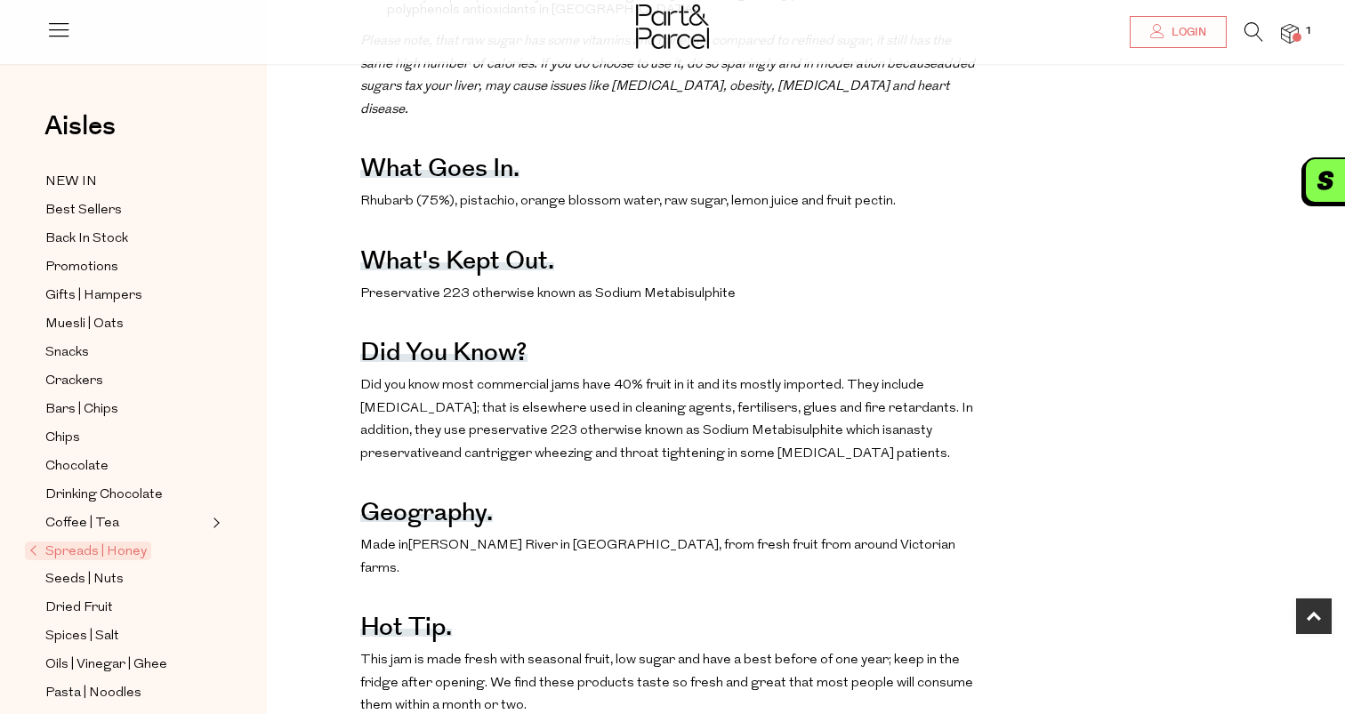
scroll to position [937, 0]
click at [743, 405] on p "Did you know mo st commercial jams have 40% fruit in it and its mostly imported…" at bounding box center [670, 418] width 621 height 91
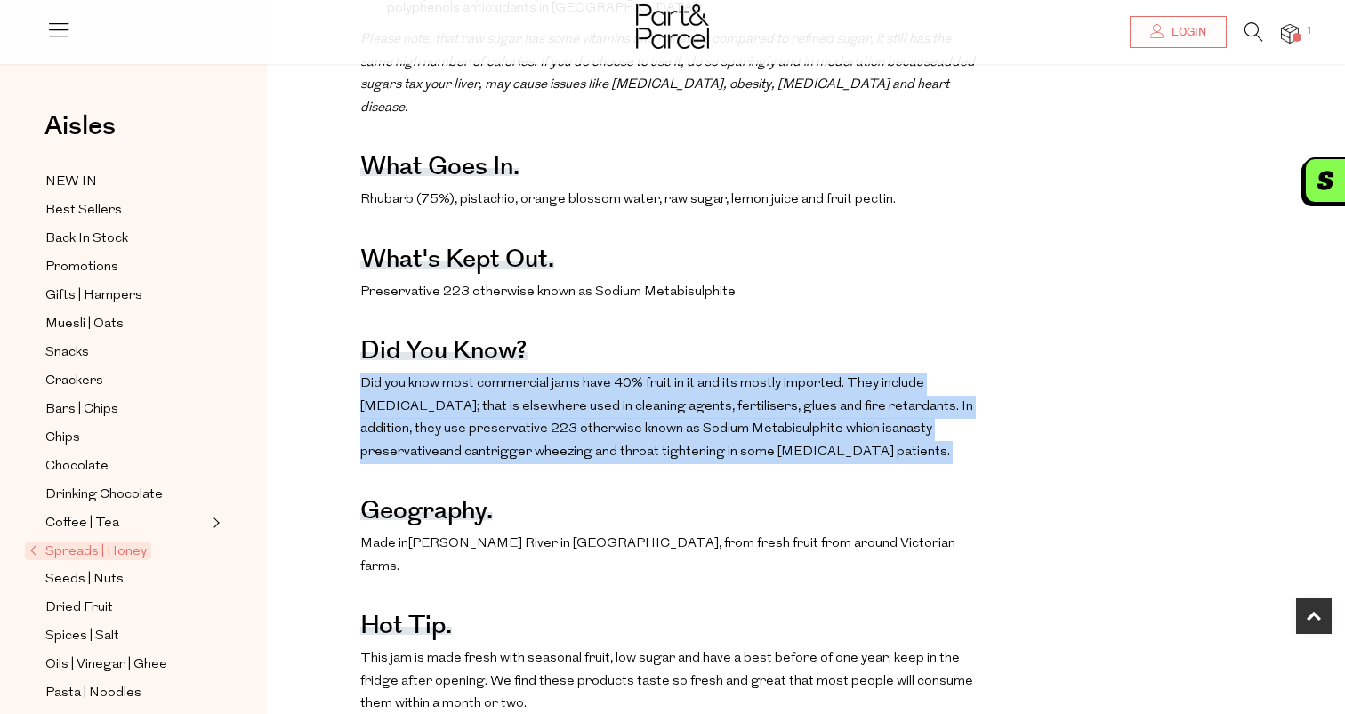
click at [592, 316] on div "The benefits. Plays an important role in bone health and wound healing (vitamin…" at bounding box center [670, 453] width 621 height 1296
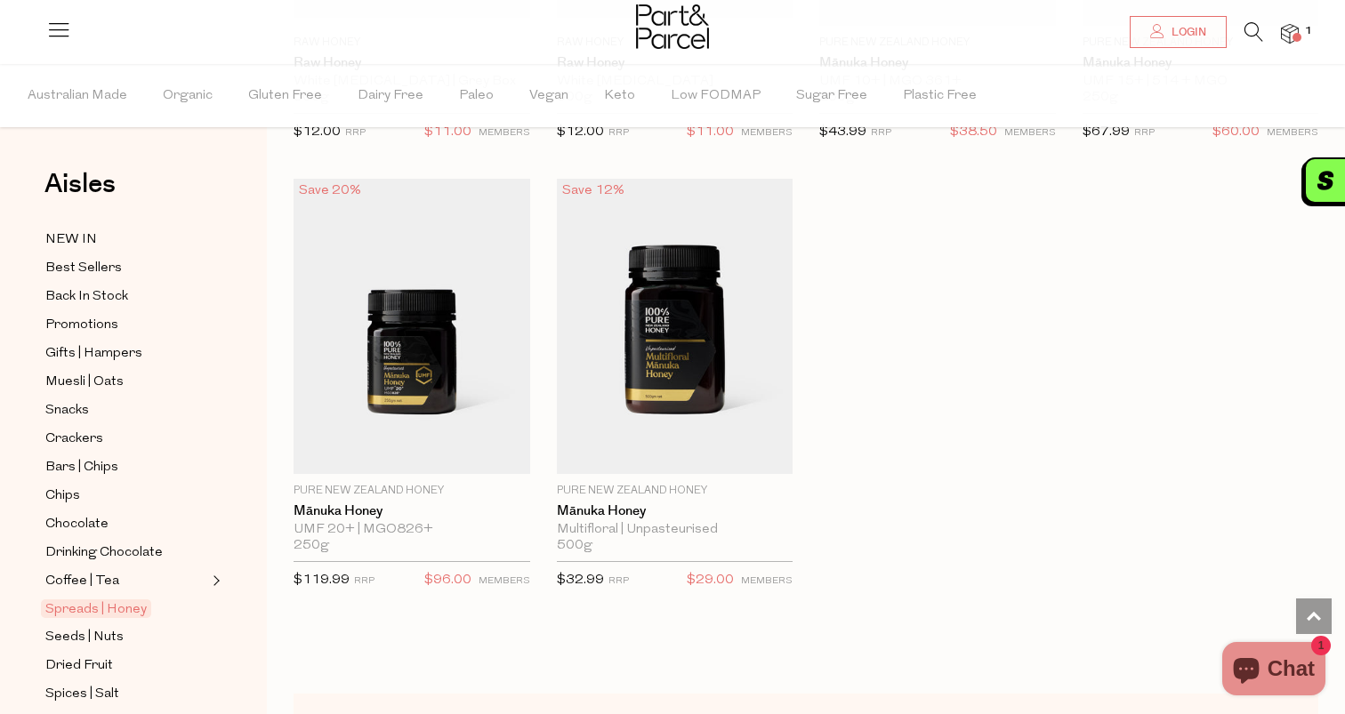
scroll to position [4542, 0]
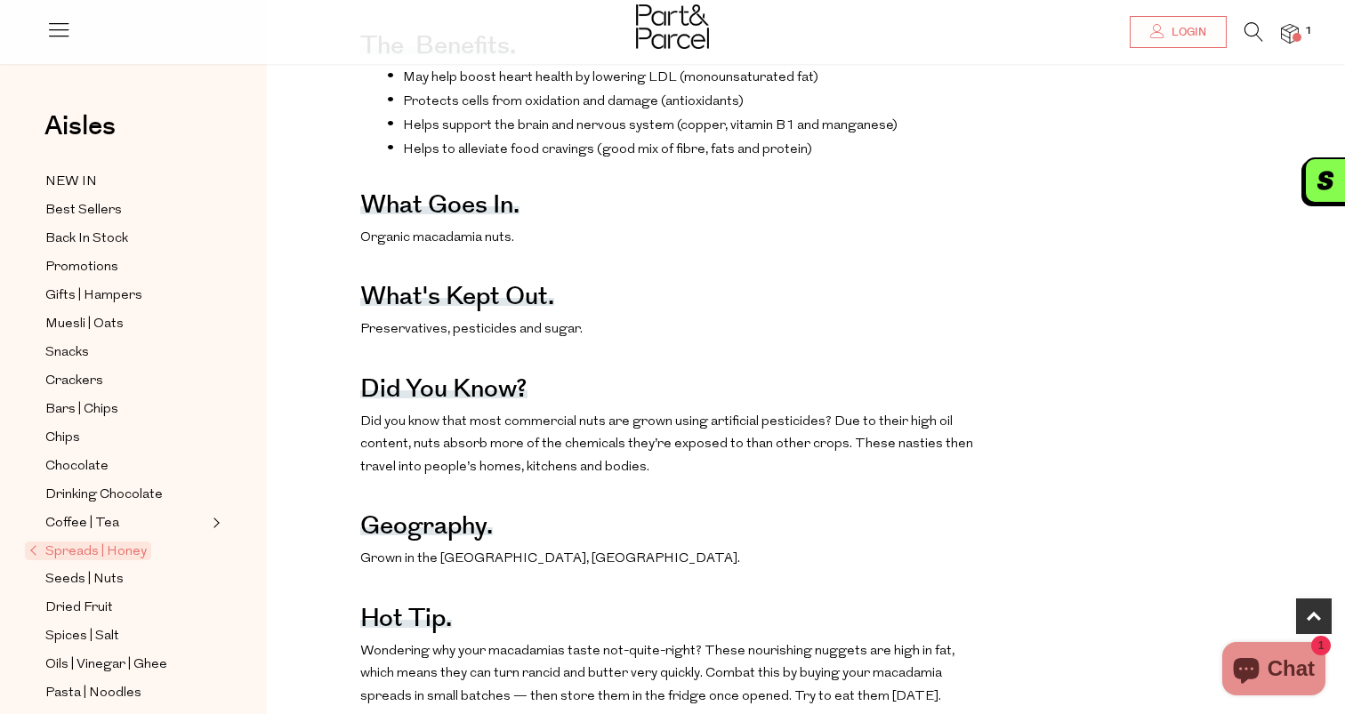
scroll to position [761, 0]
click at [683, 141] on li "Helps to alleviate food cravings (good mix of fibre, fats and protein)" at bounding box center [684, 150] width 594 height 18
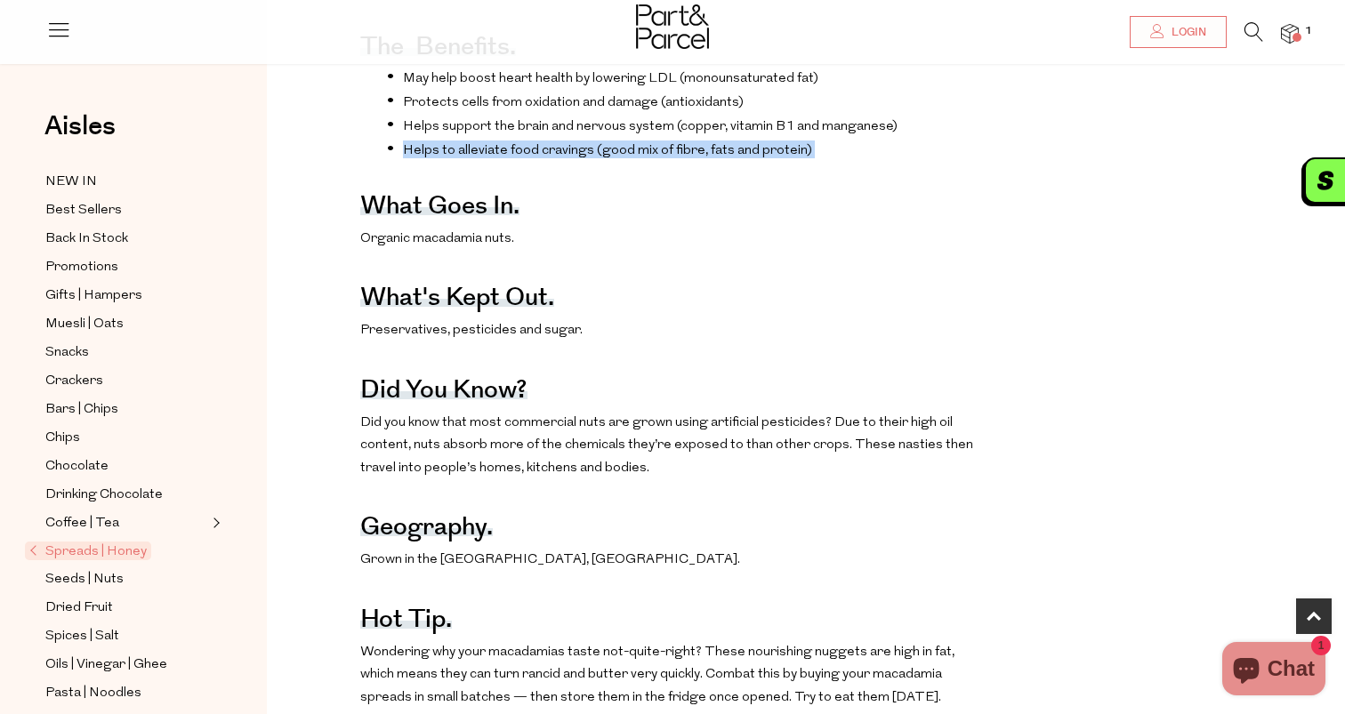
click at [723, 144] on li "Helps to alleviate food cravings (good mix of fibre, fats and protein)" at bounding box center [684, 150] width 594 height 18
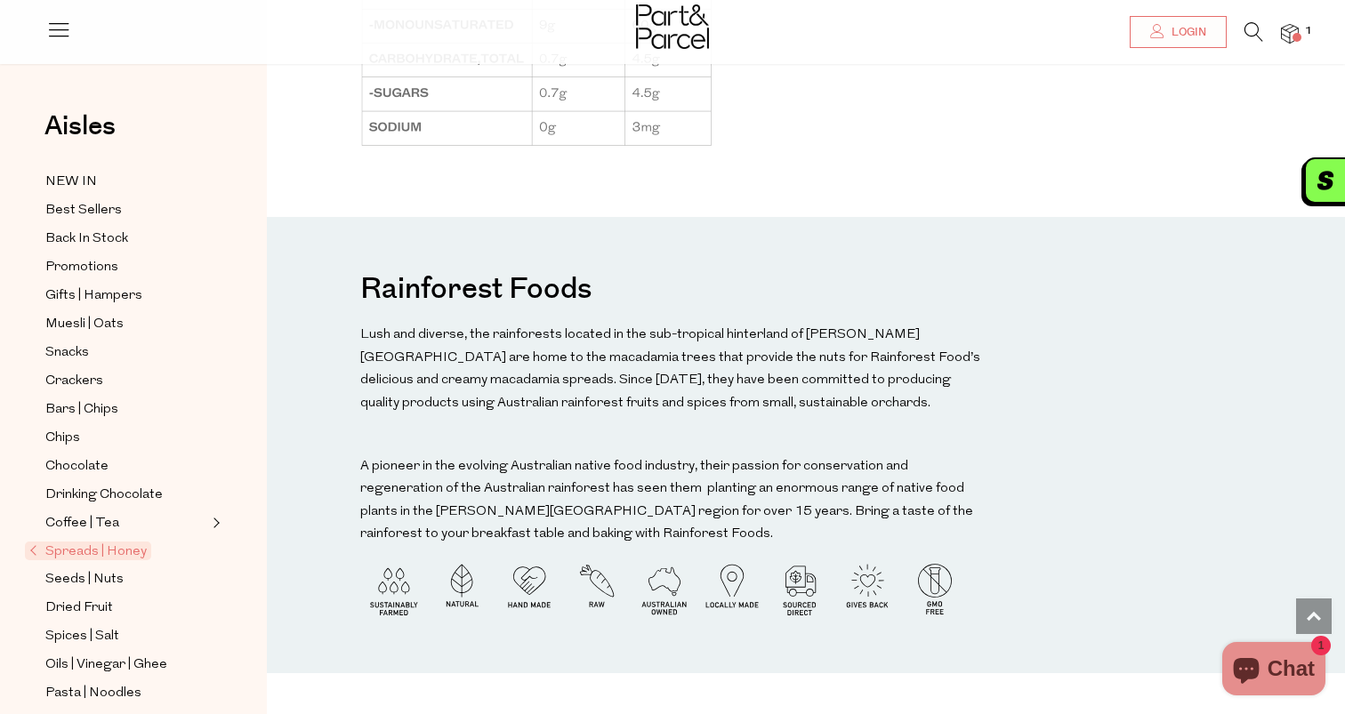
scroll to position [1230, 0]
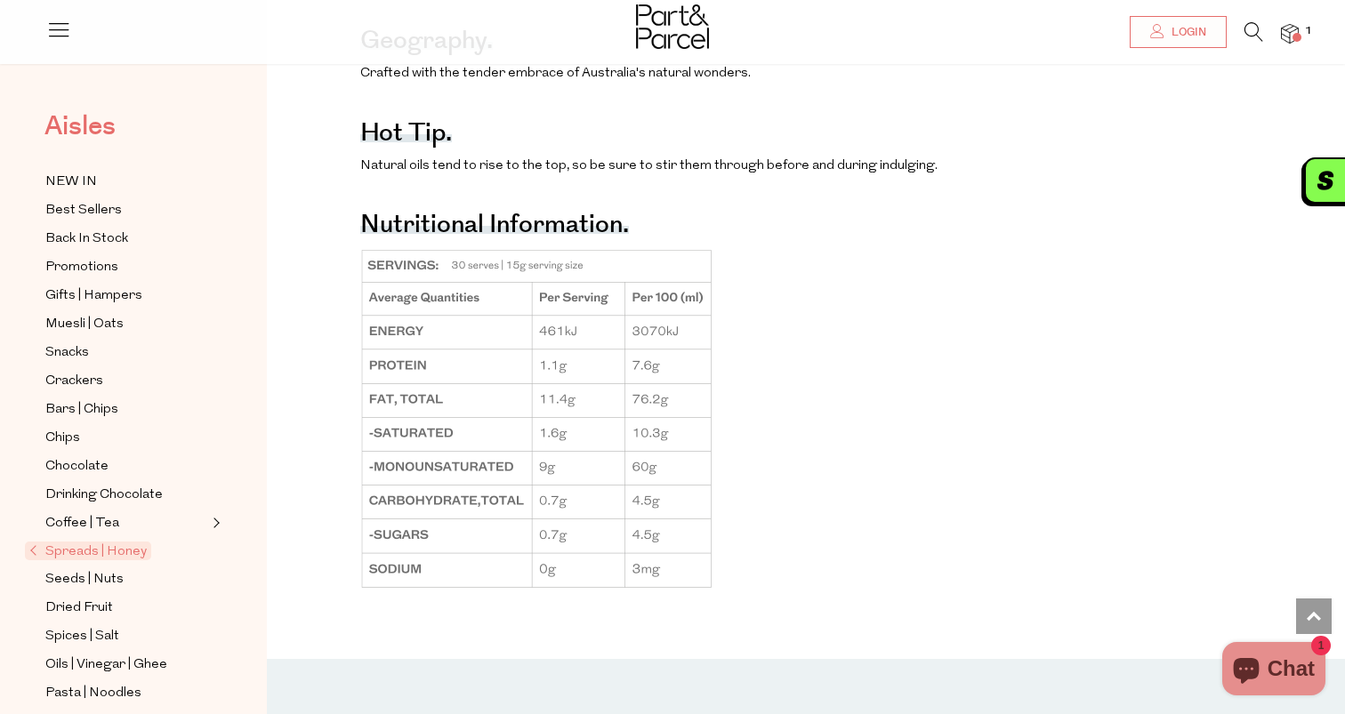
click at [77, 123] on span "Aisles" at bounding box center [79, 126] width 71 height 39
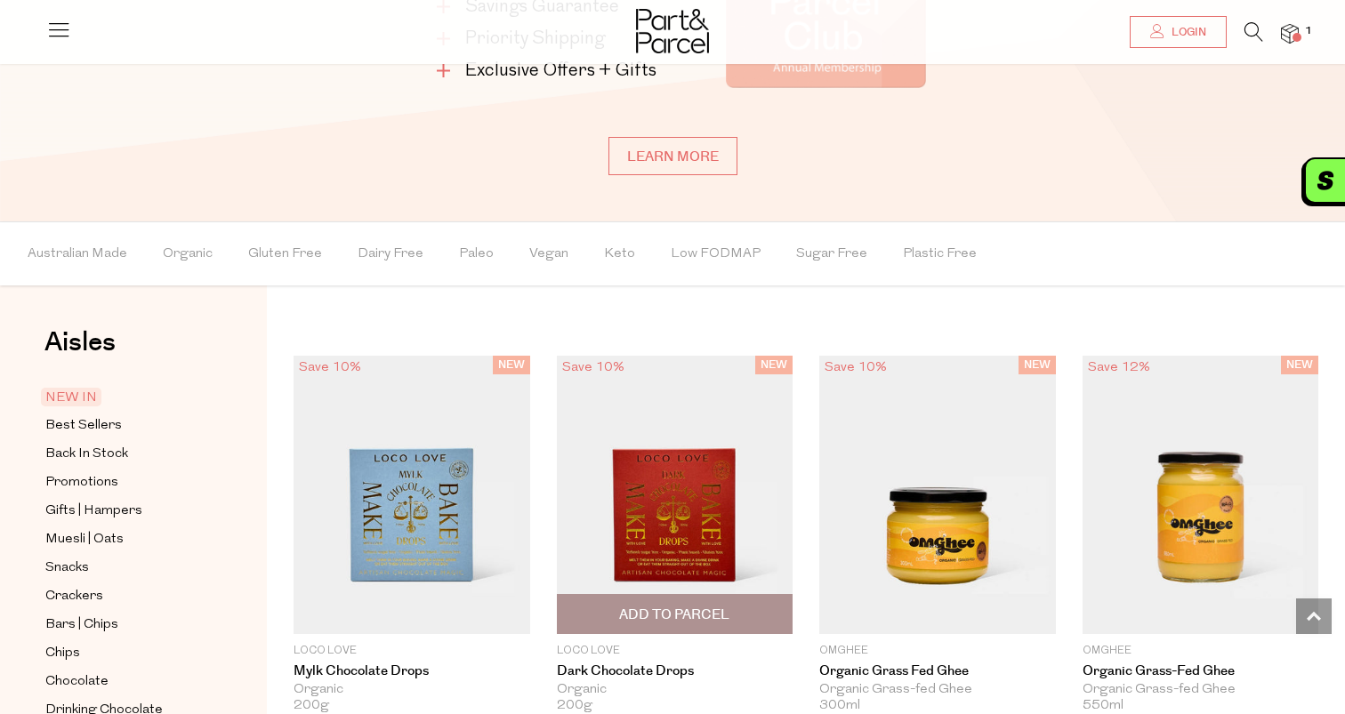
scroll to position [1252, 0]
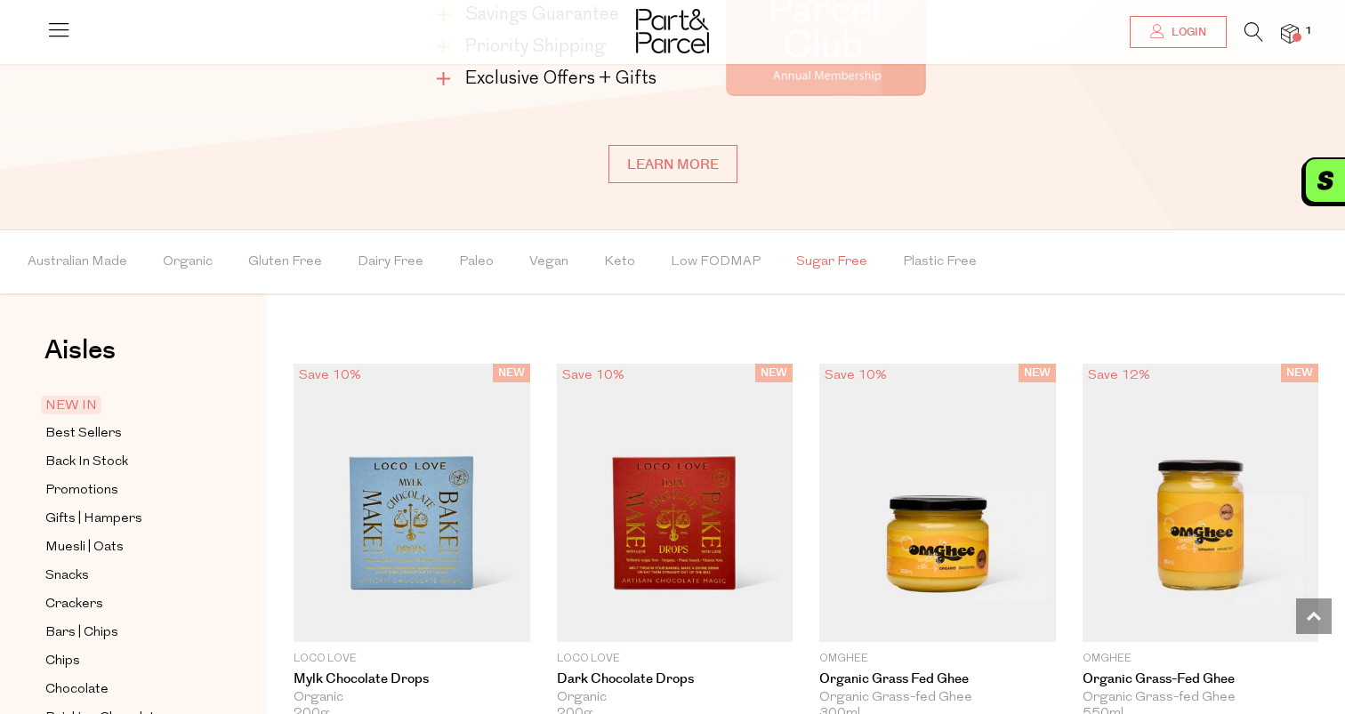
click at [810, 253] on span "Sugar Free" at bounding box center [831, 262] width 71 height 62
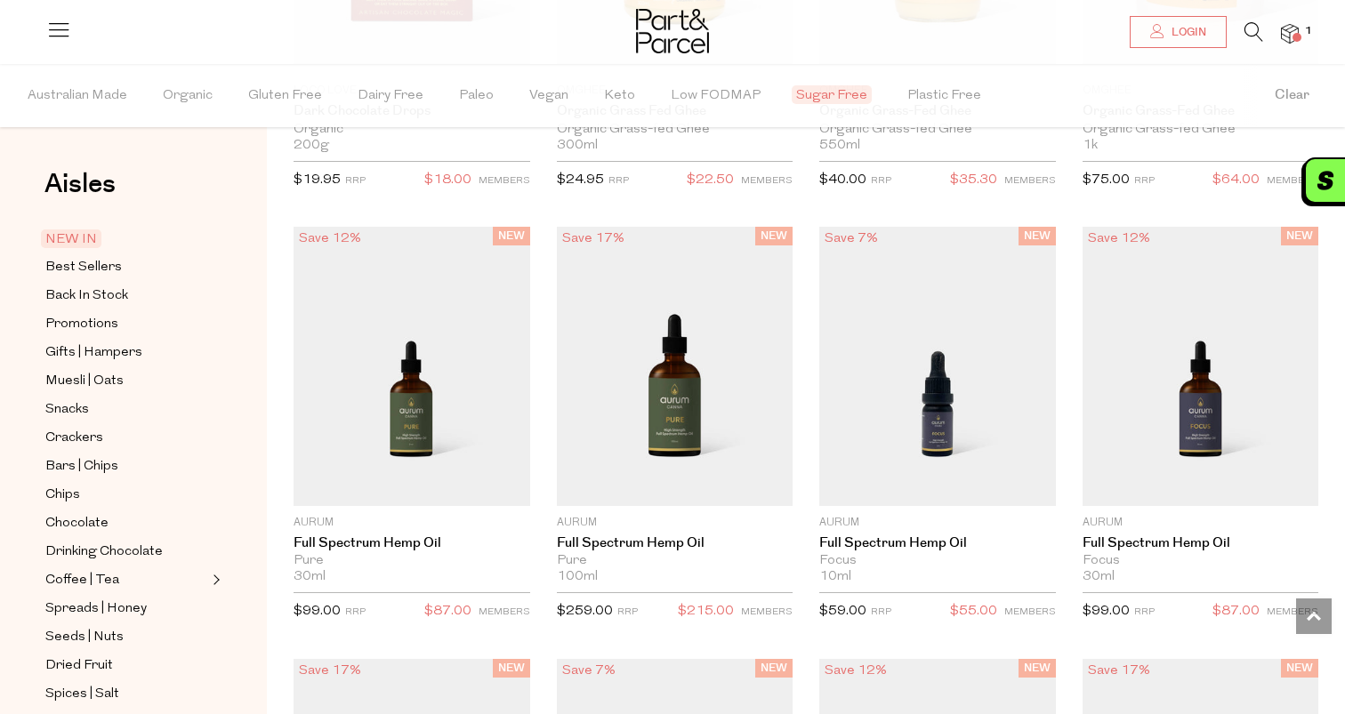
scroll to position [1569, 0]
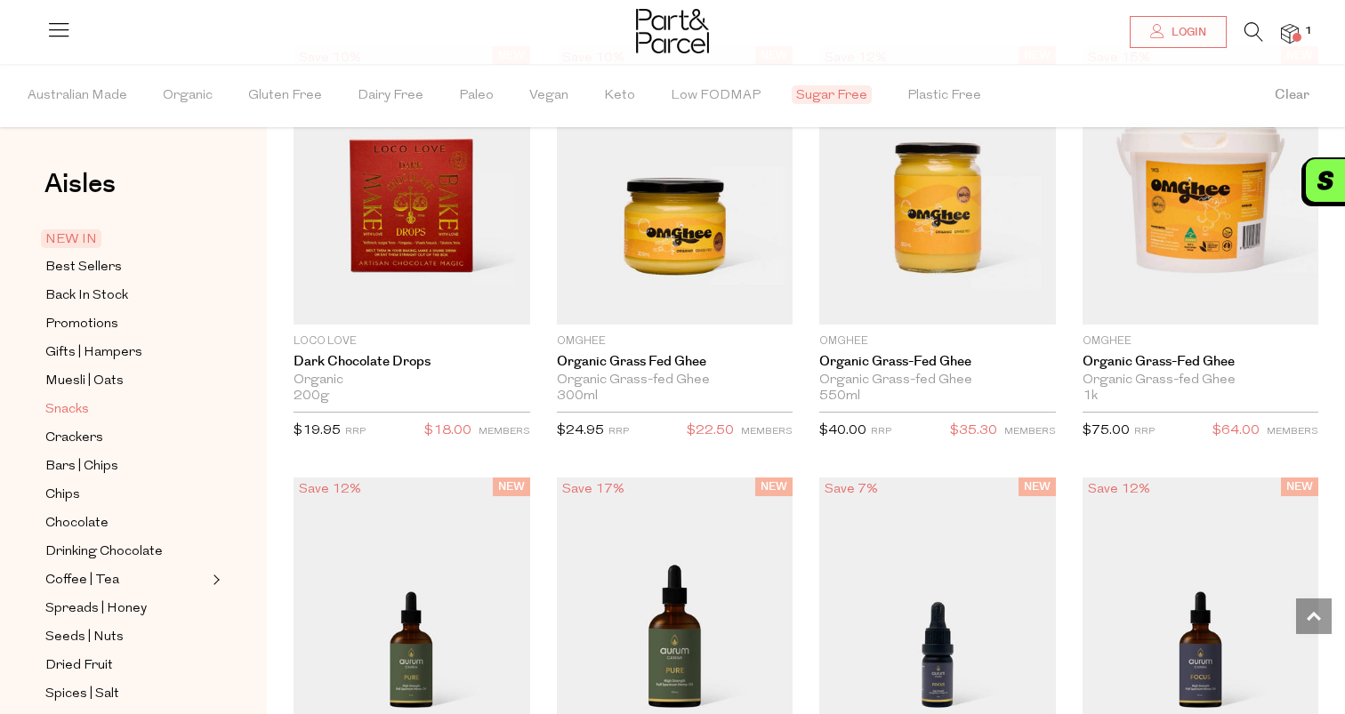
click at [85, 407] on span "Snacks" at bounding box center [67, 409] width 44 height 21
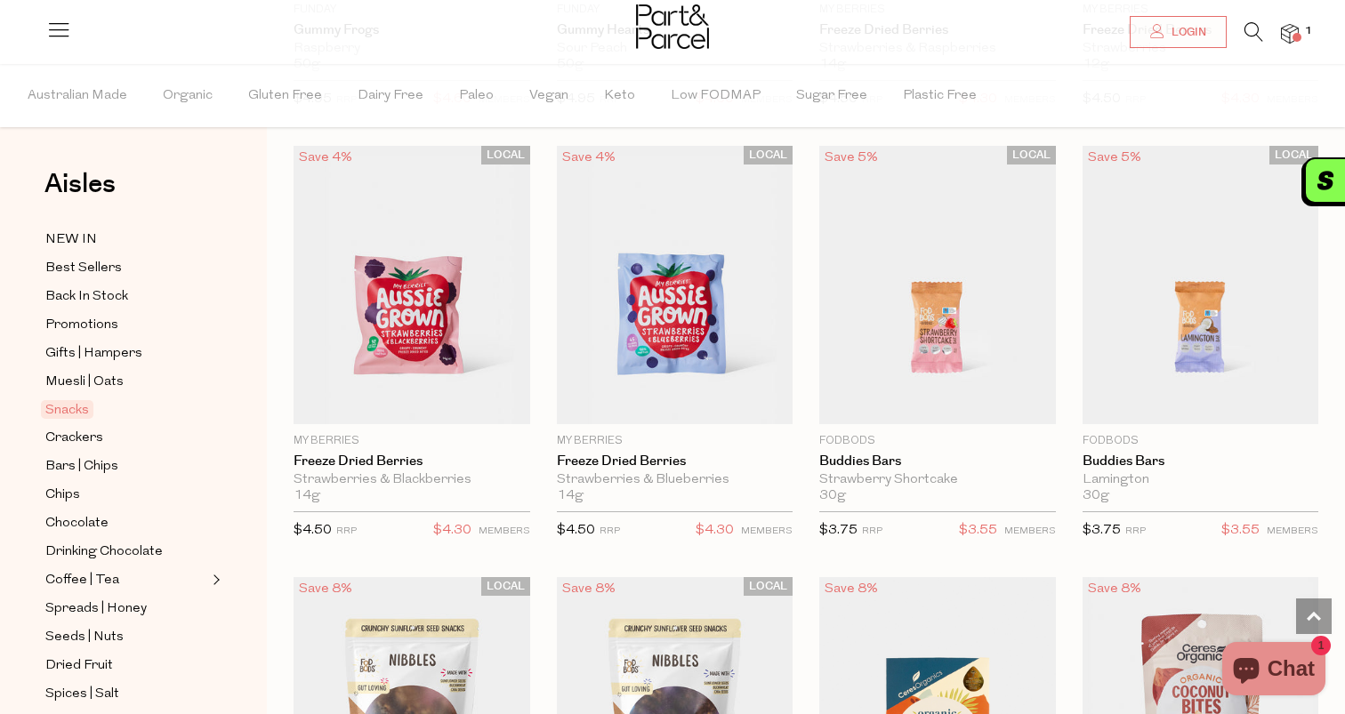
scroll to position [2819, 0]
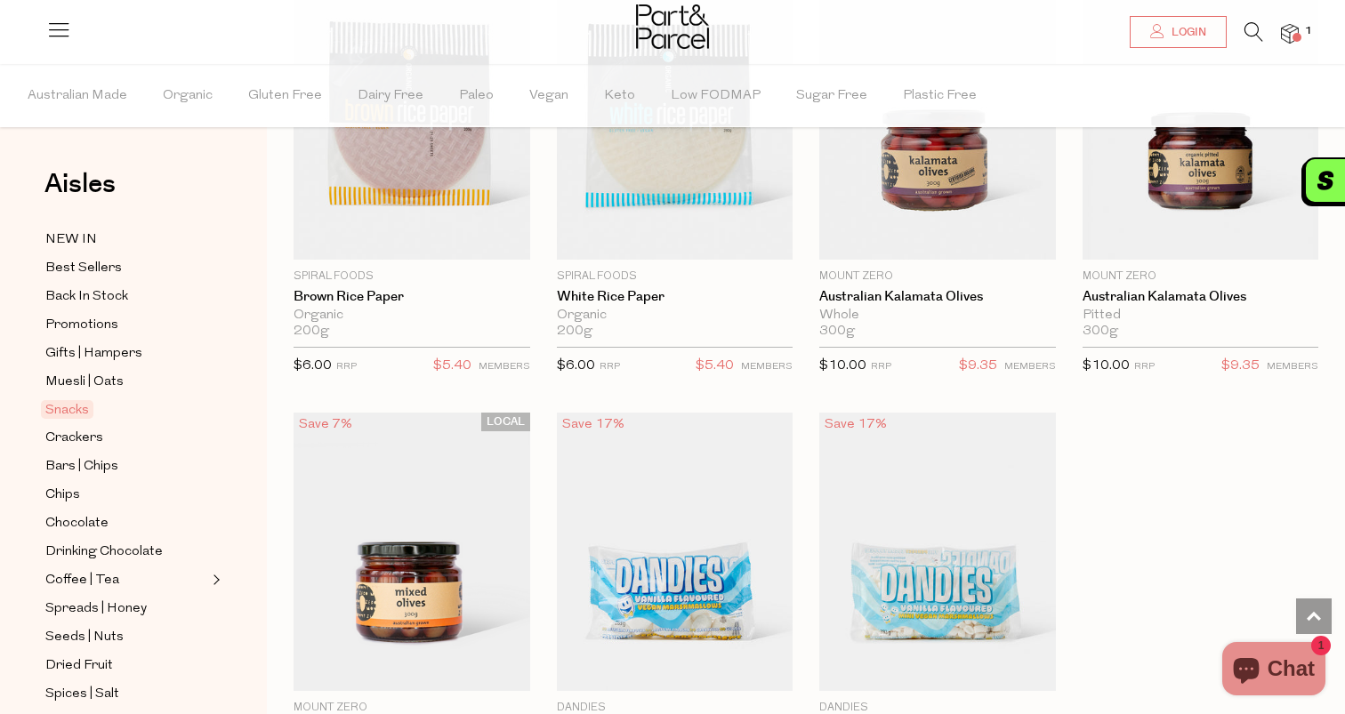
scroll to position [7380, 0]
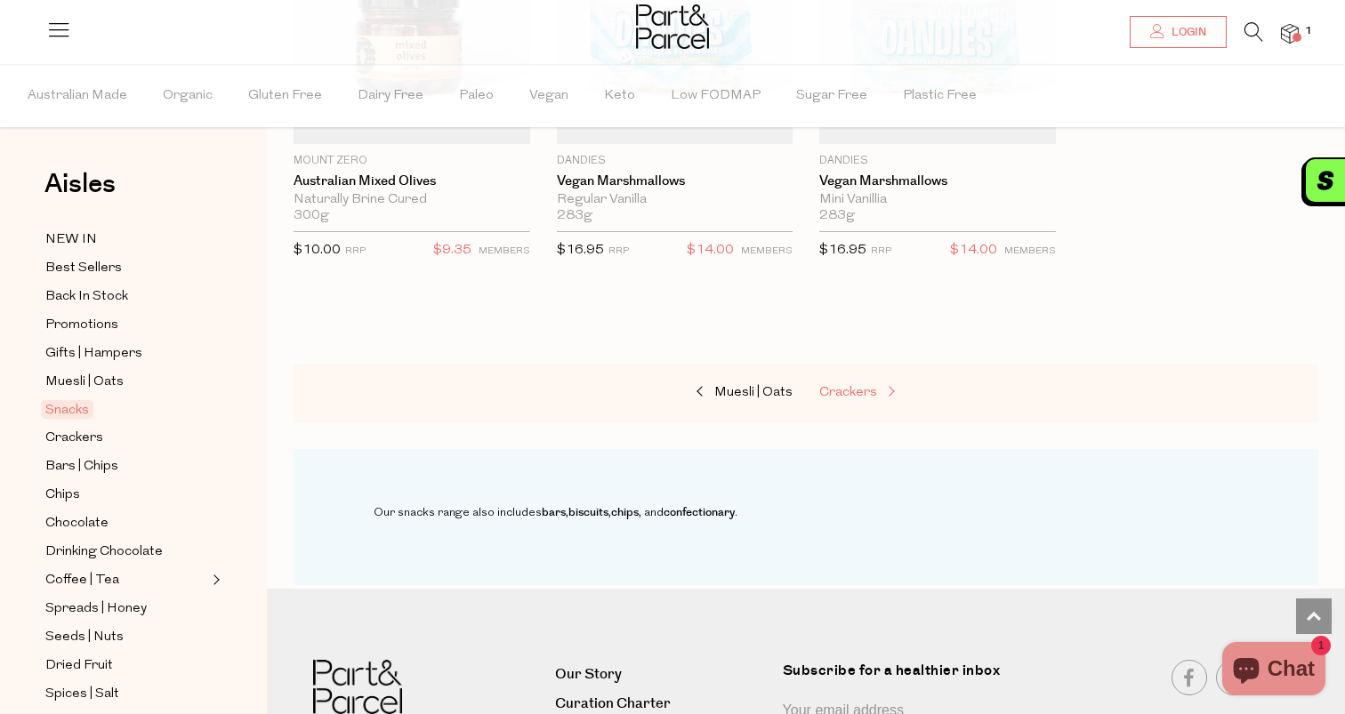
click at [861, 386] on span "Crackers" at bounding box center [848, 392] width 58 height 13
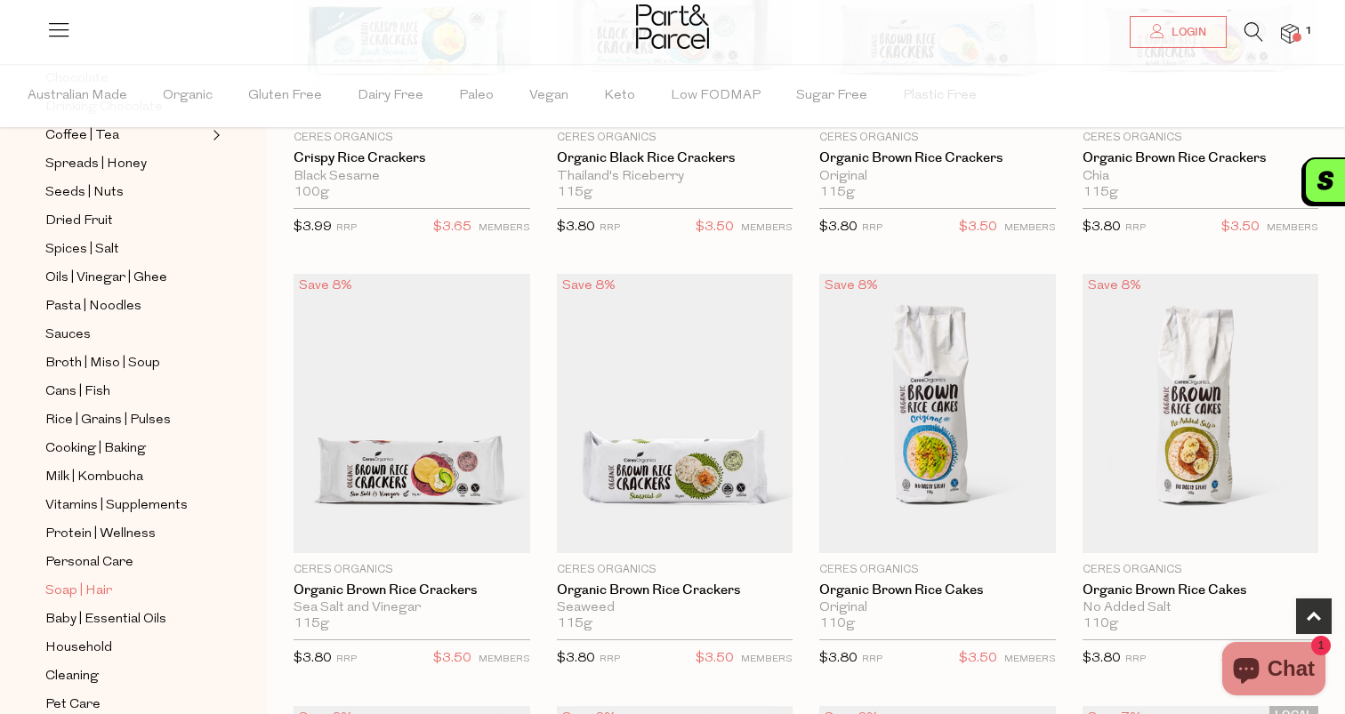
scroll to position [552, 0]
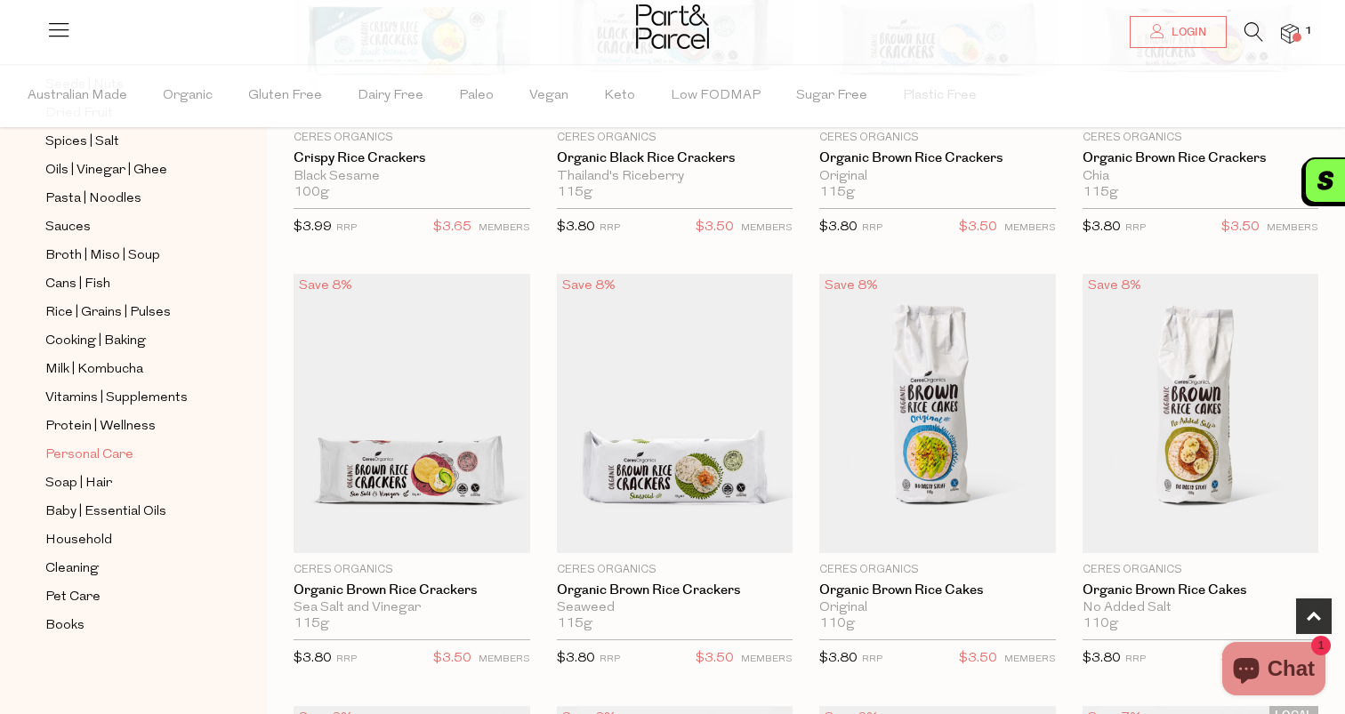
click at [96, 453] on span "Personal Care" at bounding box center [89, 455] width 88 height 21
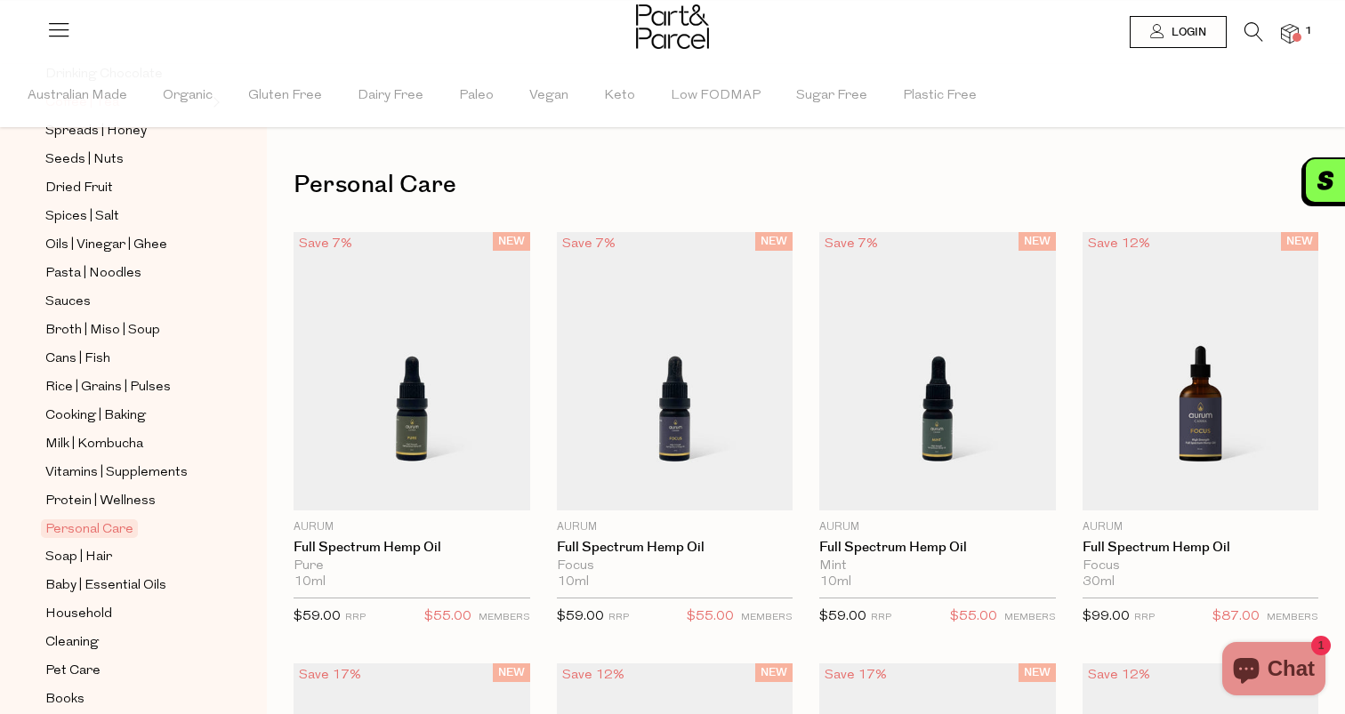
scroll to position [552, 0]
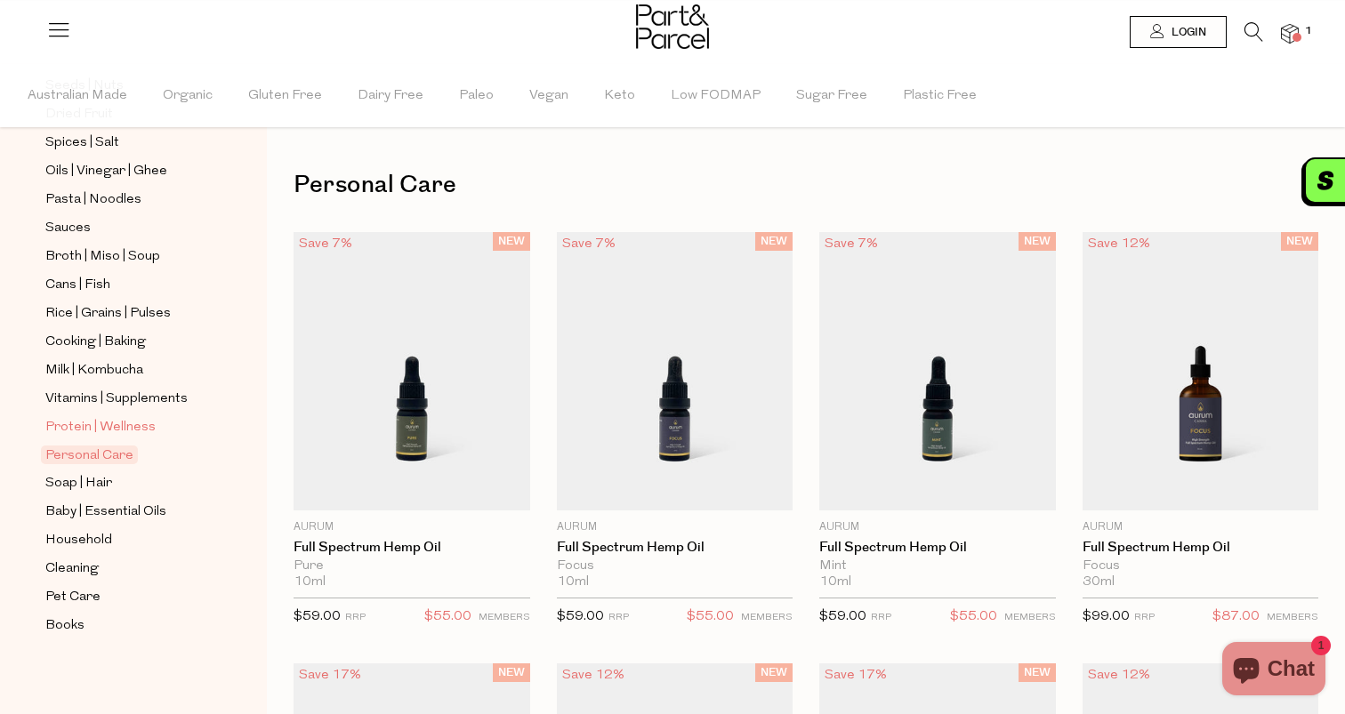
click at [133, 423] on span "Protein | Wellness" at bounding box center [100, 427] width 110 height 21
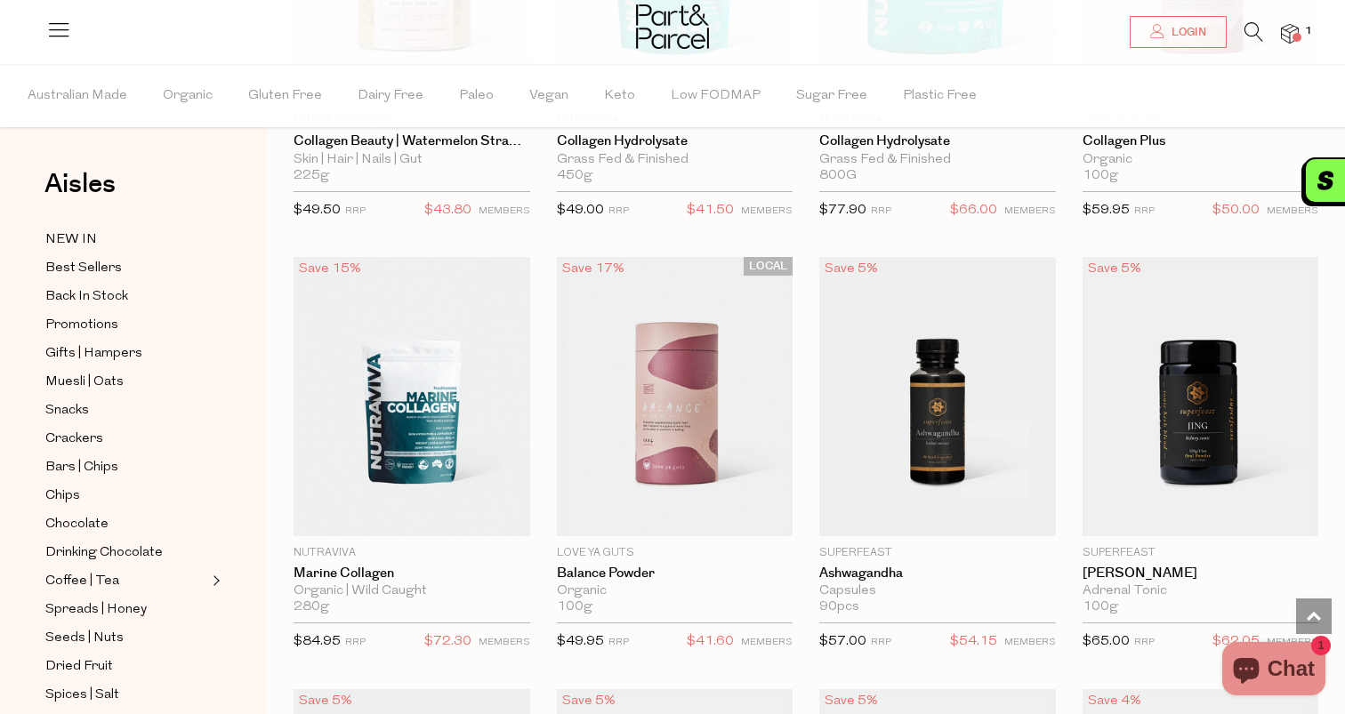
scroll to position [2574, 0]
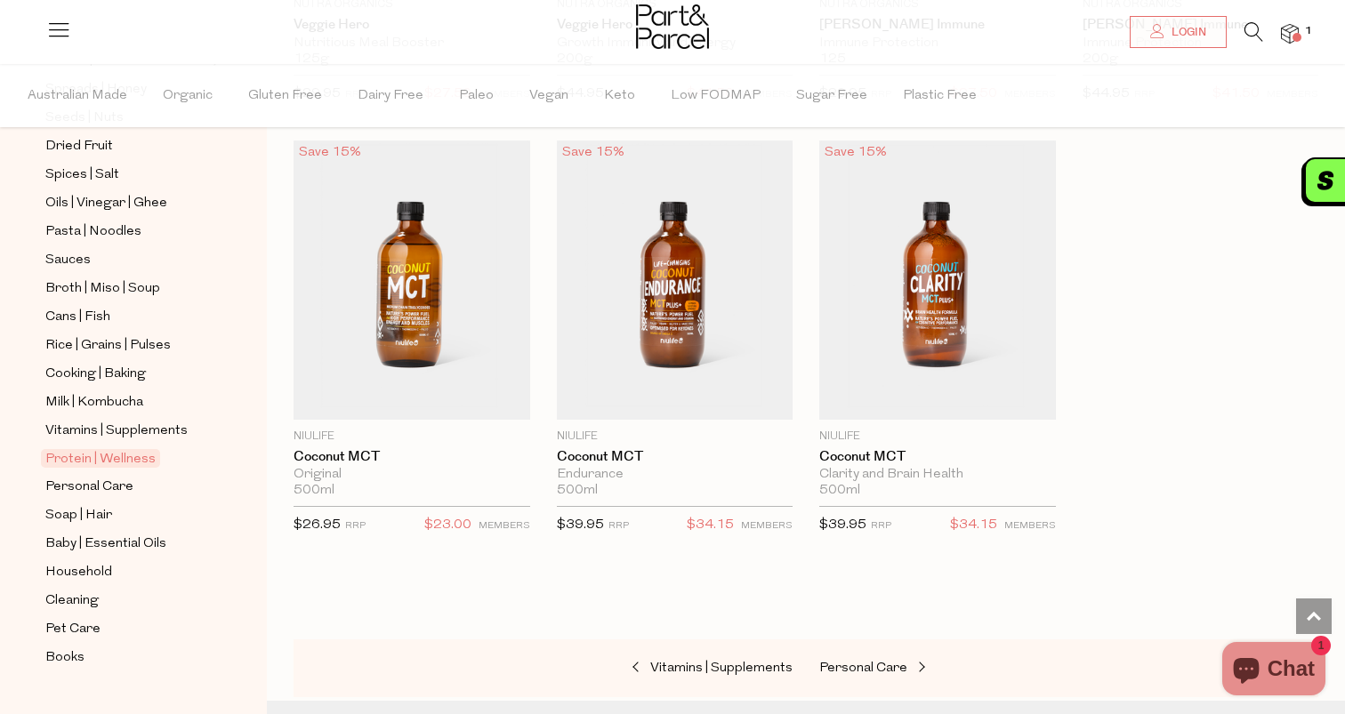
scroll to position [552, 0]
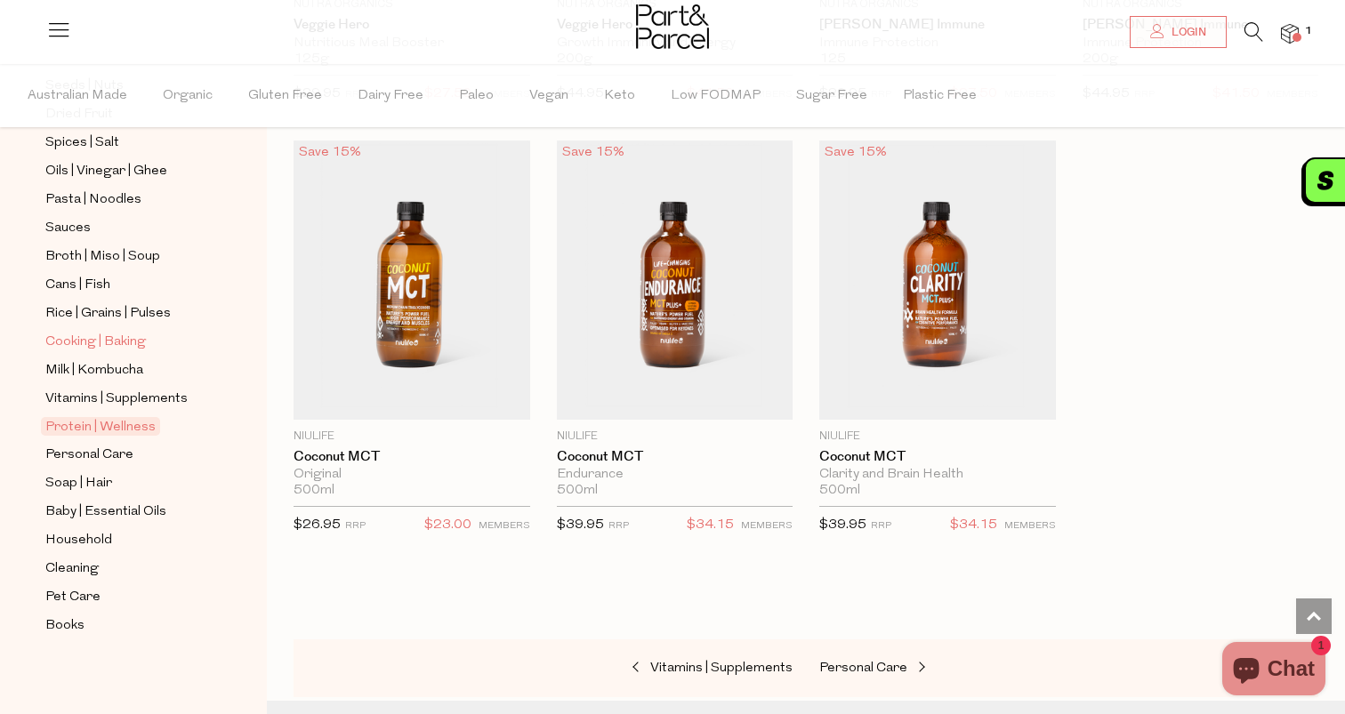
click at [103, 344] on span "Cooking | Baking" at bounding box center [95, 342] width 101 height 21
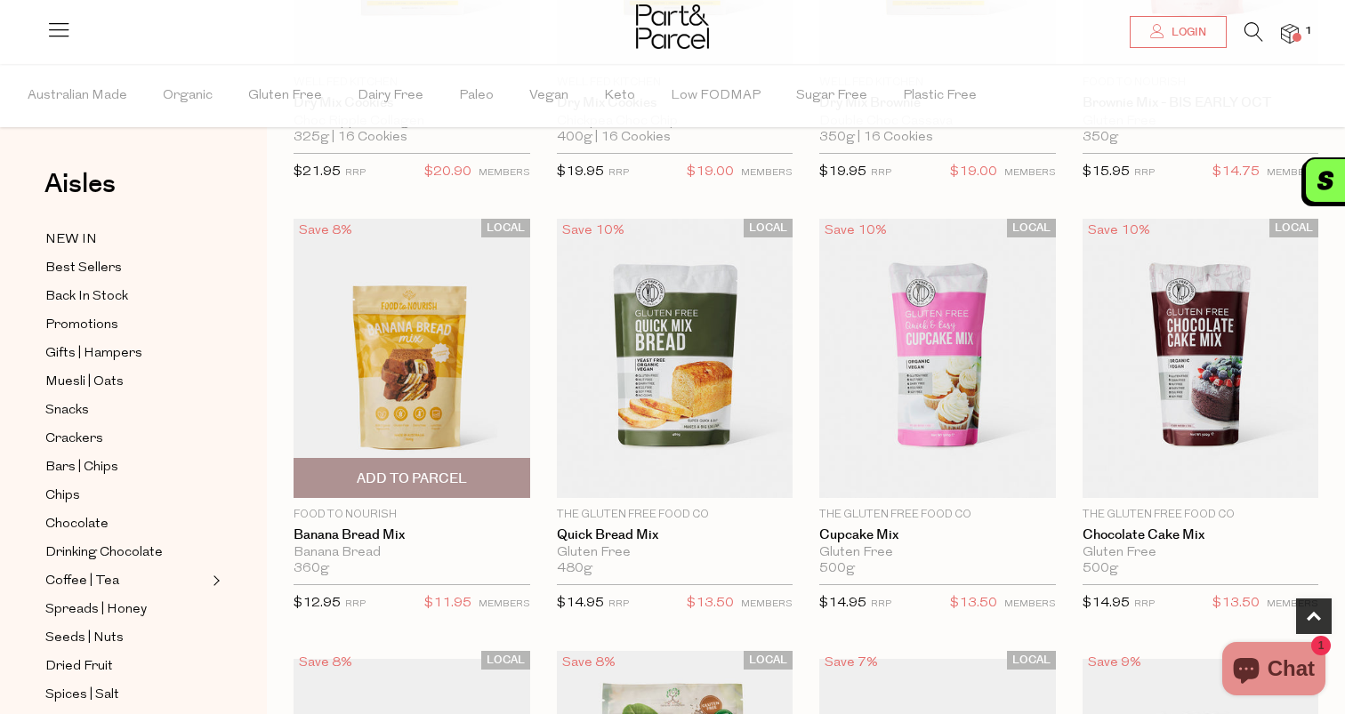
scroll to position [893, 0]
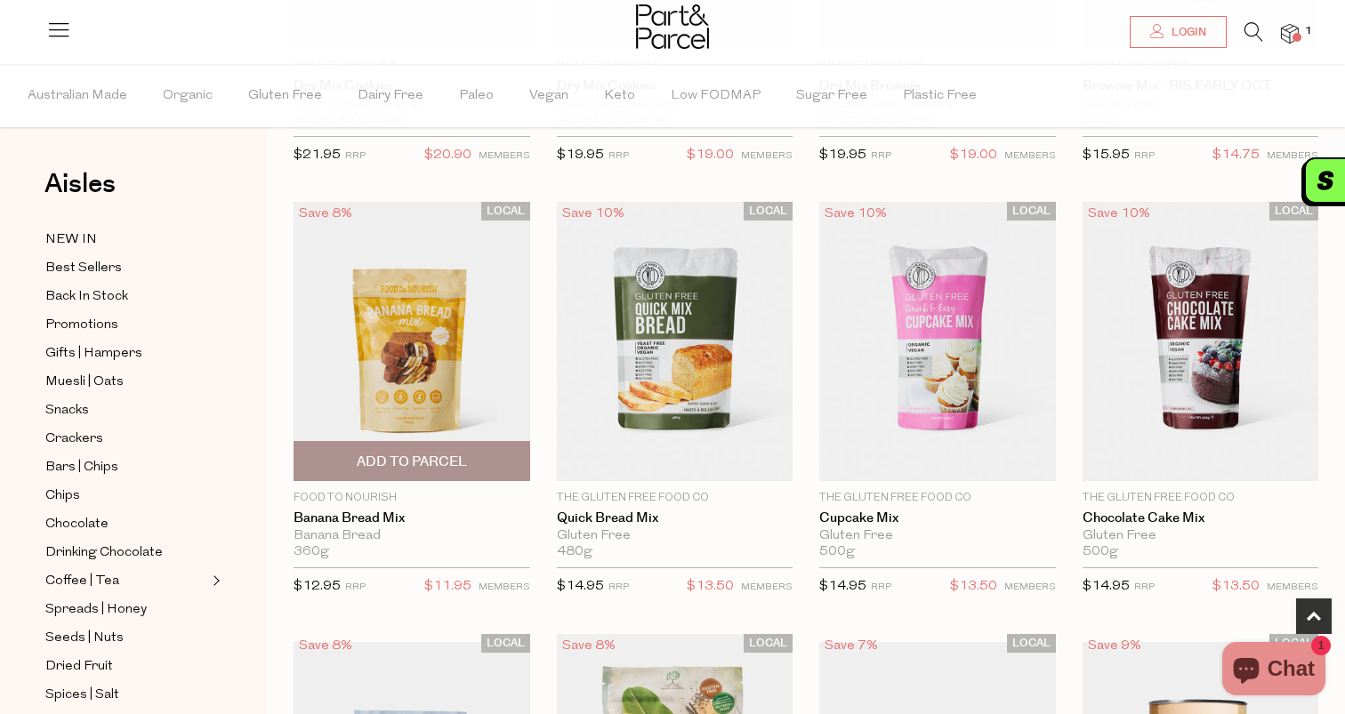
click at [427, 371] on img at bounding box center [412, 341] width 237 height 278
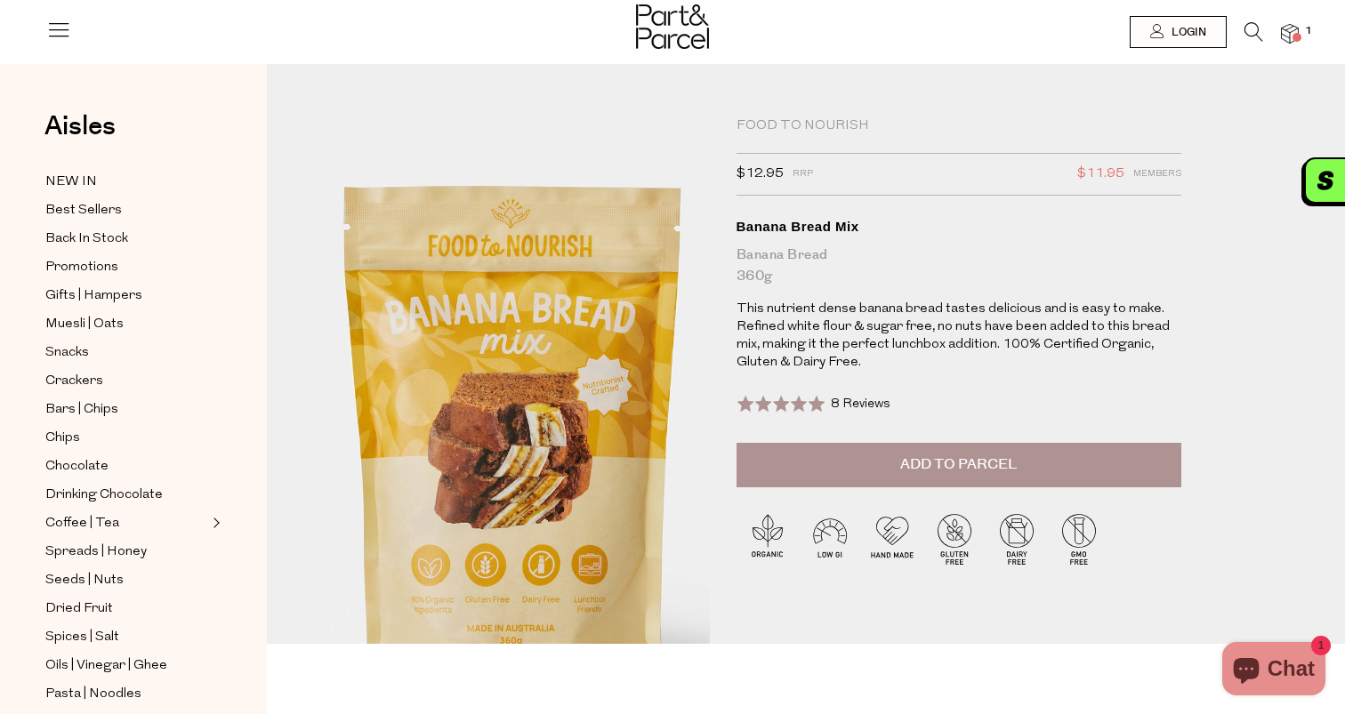
click at [510, 344] on img at bounding box center [518, 401] width 701 height 827
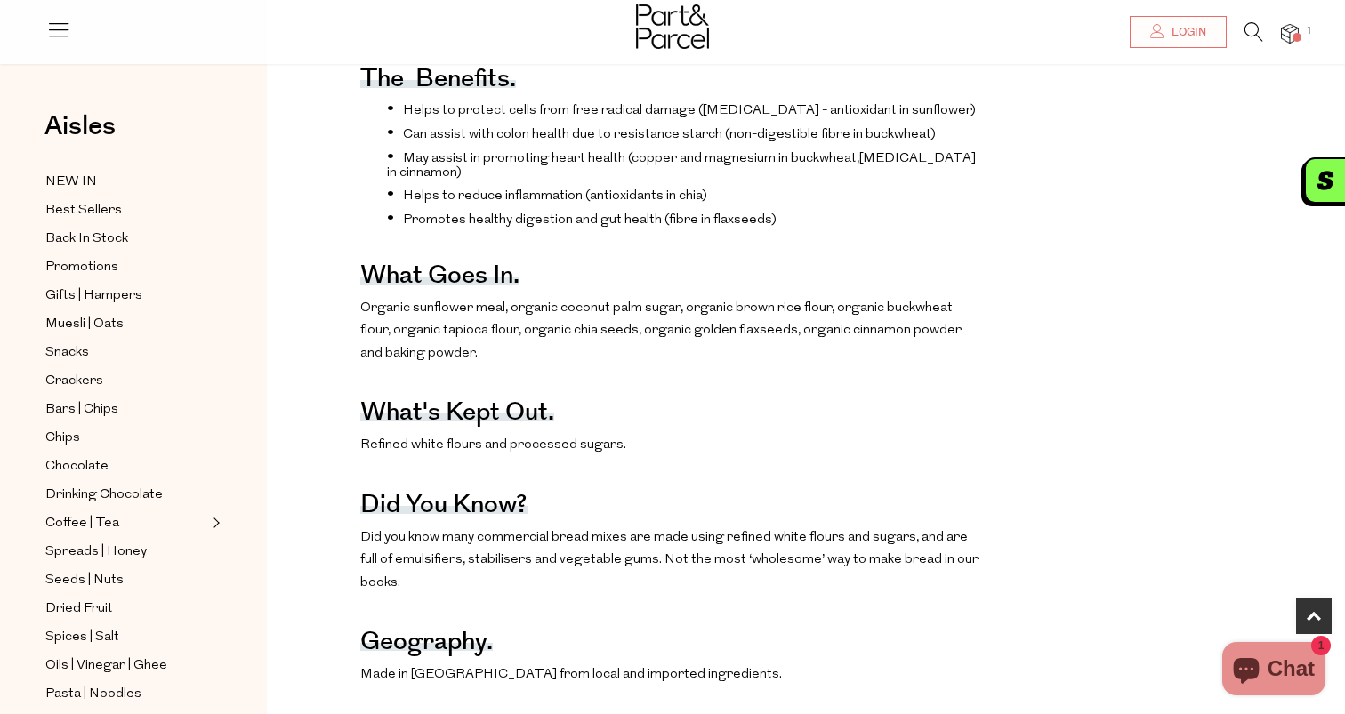
scroll to position [666, 0]
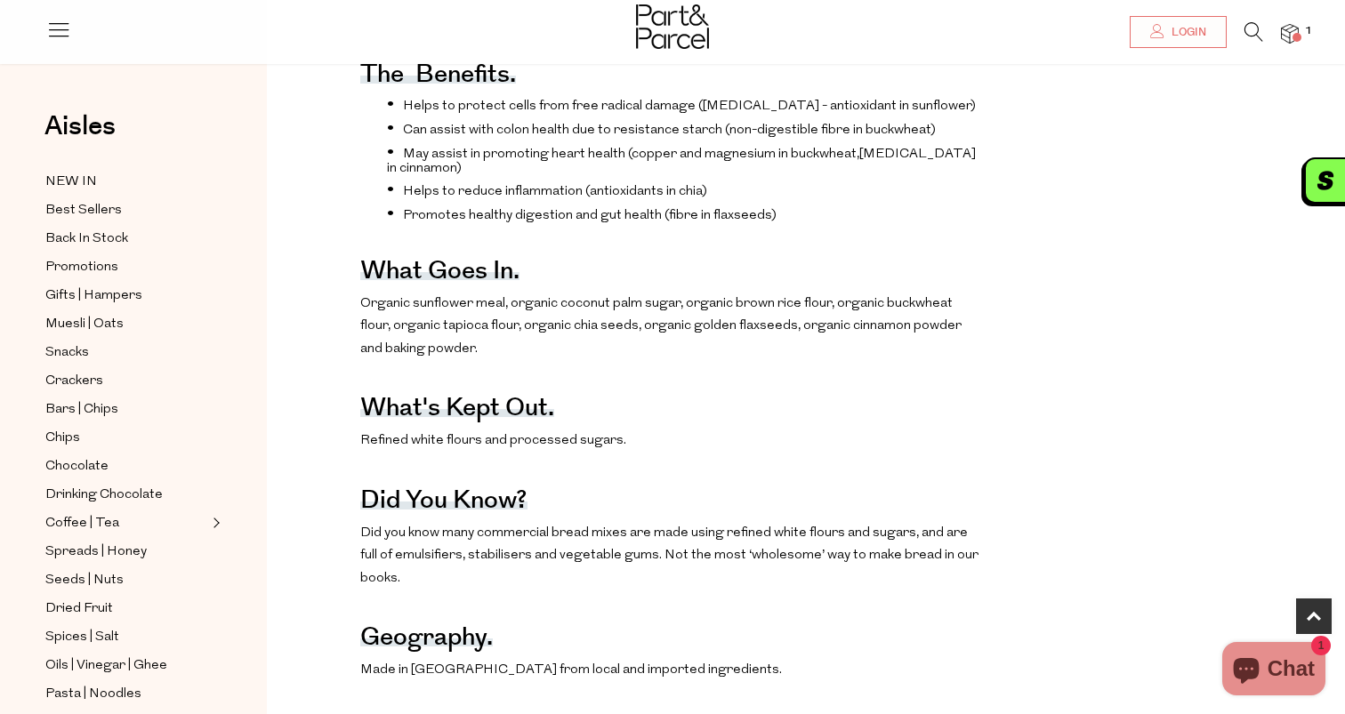
click at [491, 306] on p "Organic sunflower meal, organic coconut palm sugar, organic brown rice flour, o…" at bounding box center [670, 327] width 621 height 68
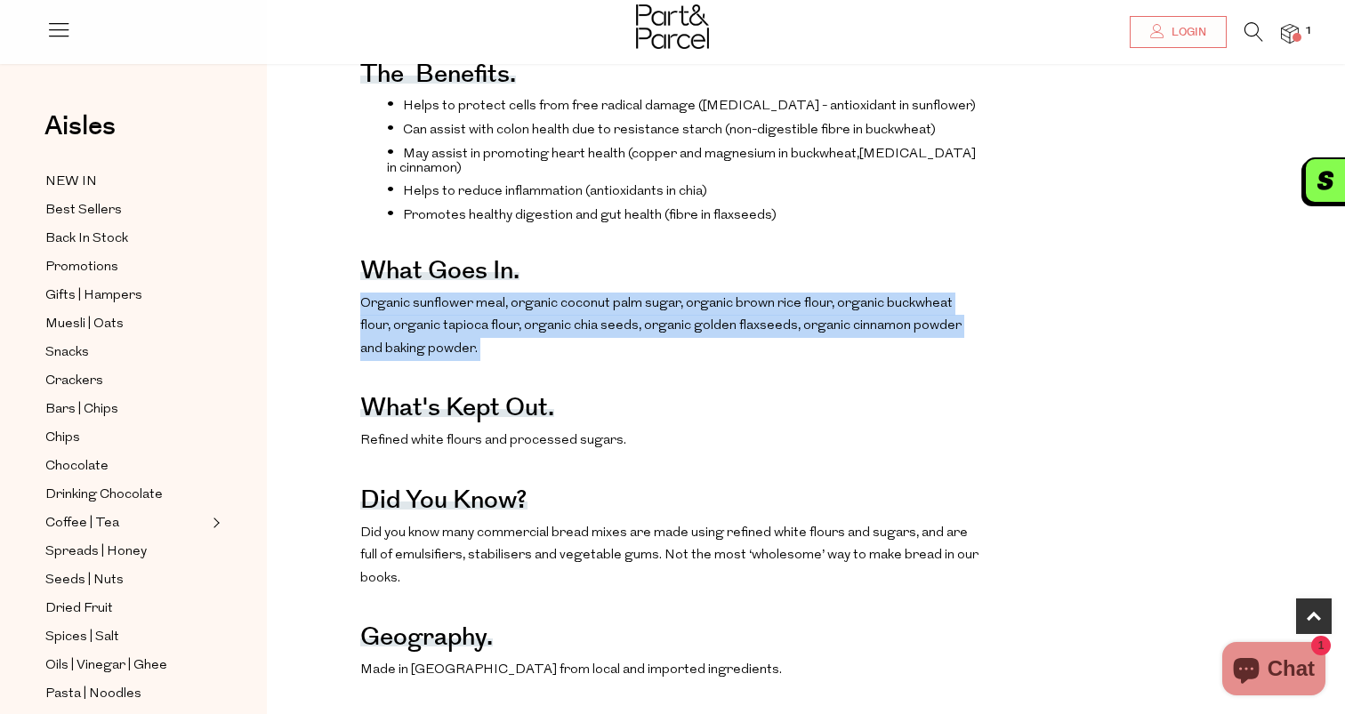
click at [523, 312] on p "Organic sunflower meal, organic coconut palm sugar, organic brown rice flour, o…" at bounding box center [670, 327] width 621 height 68
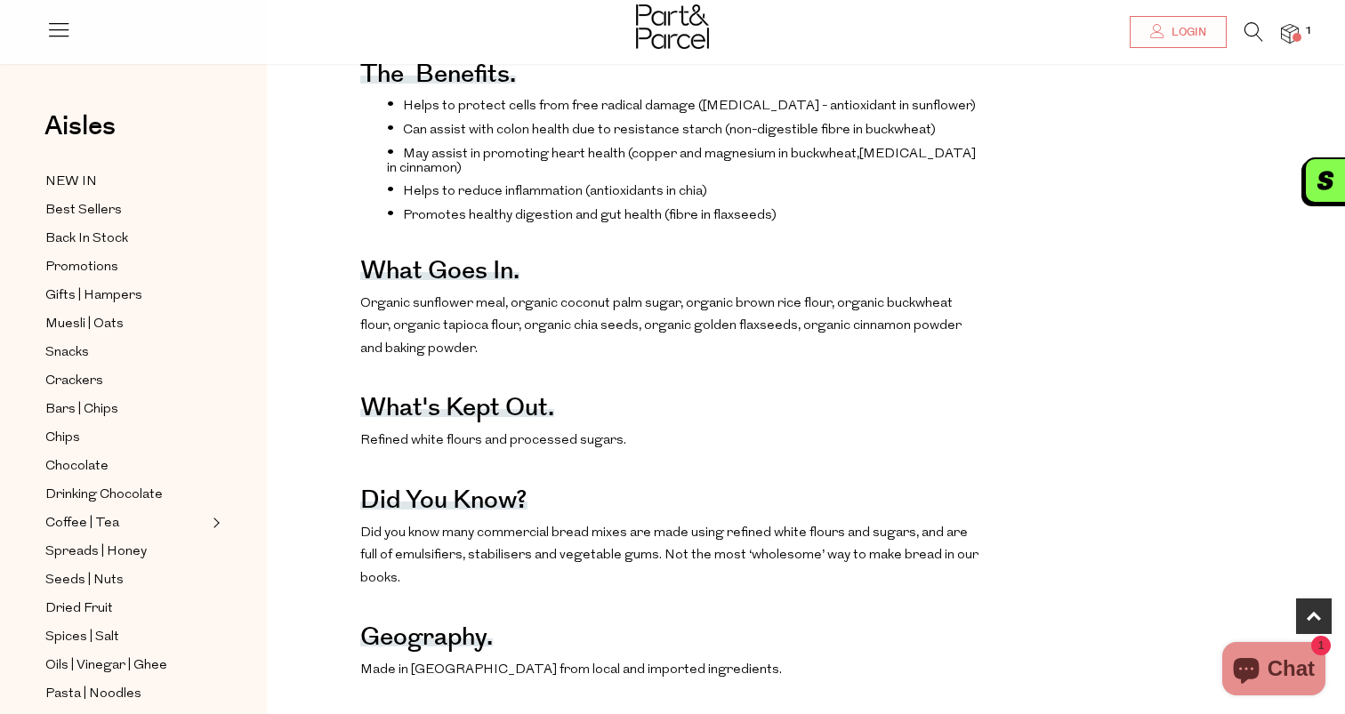
click at [523, 312] on p "Organic sunflower meal, organic coconut palm sugar, organic brown rice flour, o…" at bounding box center [670, 327] width 621 height 68
click at [487, 309] on p "Organic sunflower meal, organic coconut palm sugar, organic brown rice flour, o…" at bounding box center [670, 327] width 621 height 68
click at [498, 306] on p "Organic sunflower meal, organic coconut palm sugar, organic brown rice flour, o…" at bounding box center [670, 327] width 621 height 68
drag, startPoint x: 502, startPoint y: 303, endPoint x: 413, endPoint y: 303, distance: 89.0
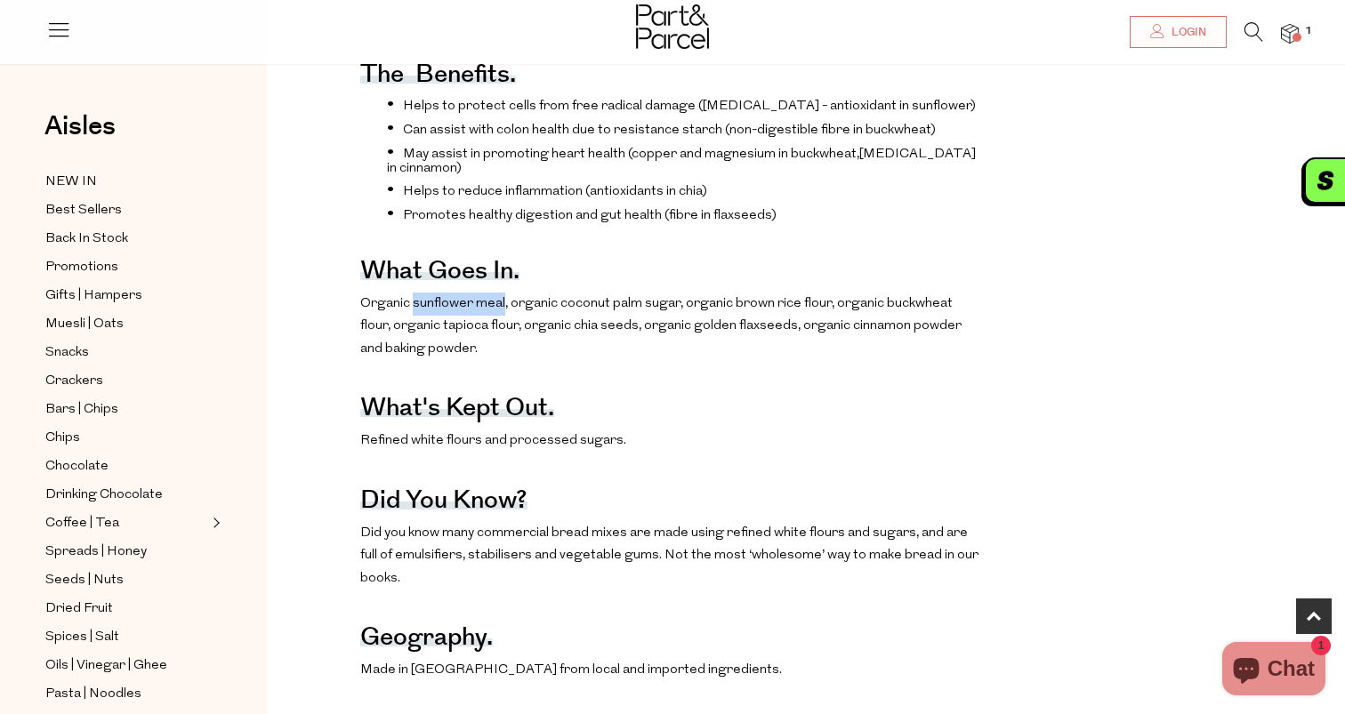
click at [413, 303] on p "Organic sunflower meal, organic coconut palm sugar, organic brown rice flour, o…" at bounding box center [670, 327] width 621 height 68
copy p "sunflower meal"
click at [726, 304] on p "Organic sunflower meal, organic coconut palm sugar, organic brown rice flour, o…" at bounding box center [670, 327] width 621 height 68
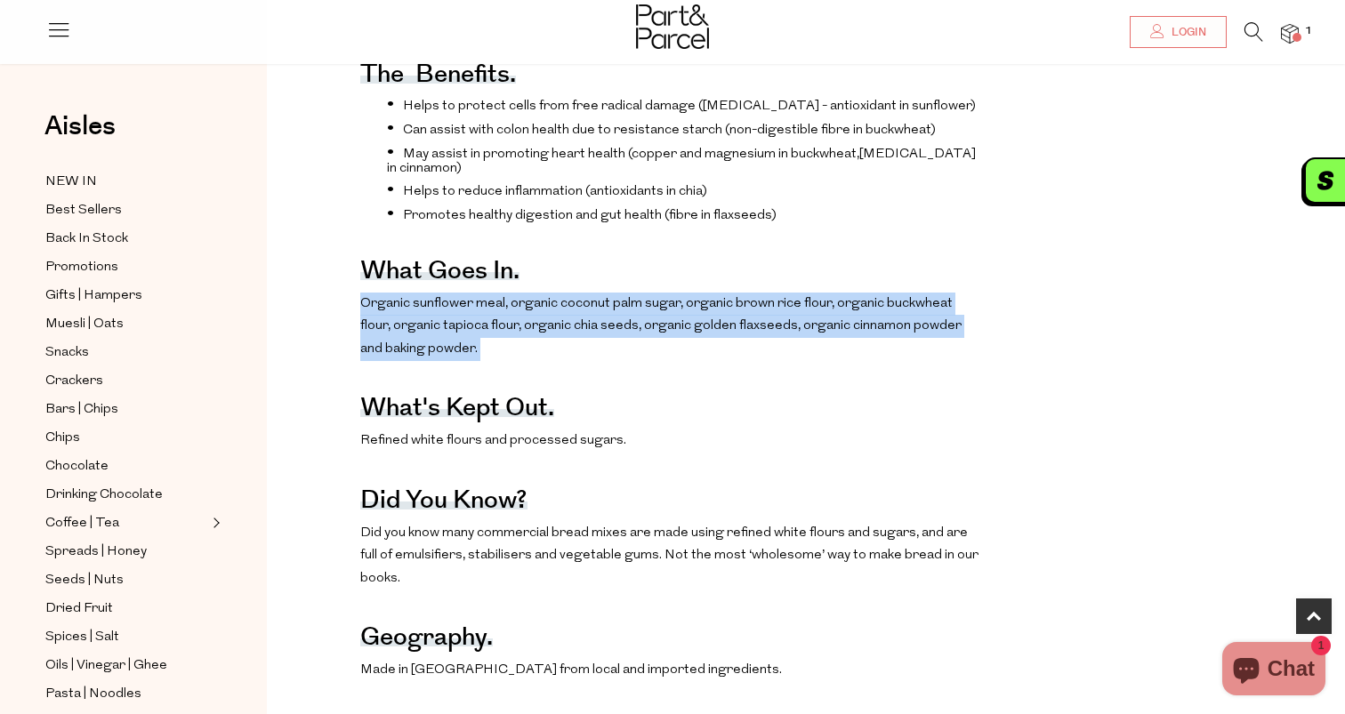
click at [766, 305] on p "Organic sunflower meal, organic coconut palm sugar, organic brown rice flour, o…" at bounding box center [670, 327] width 621 height 68
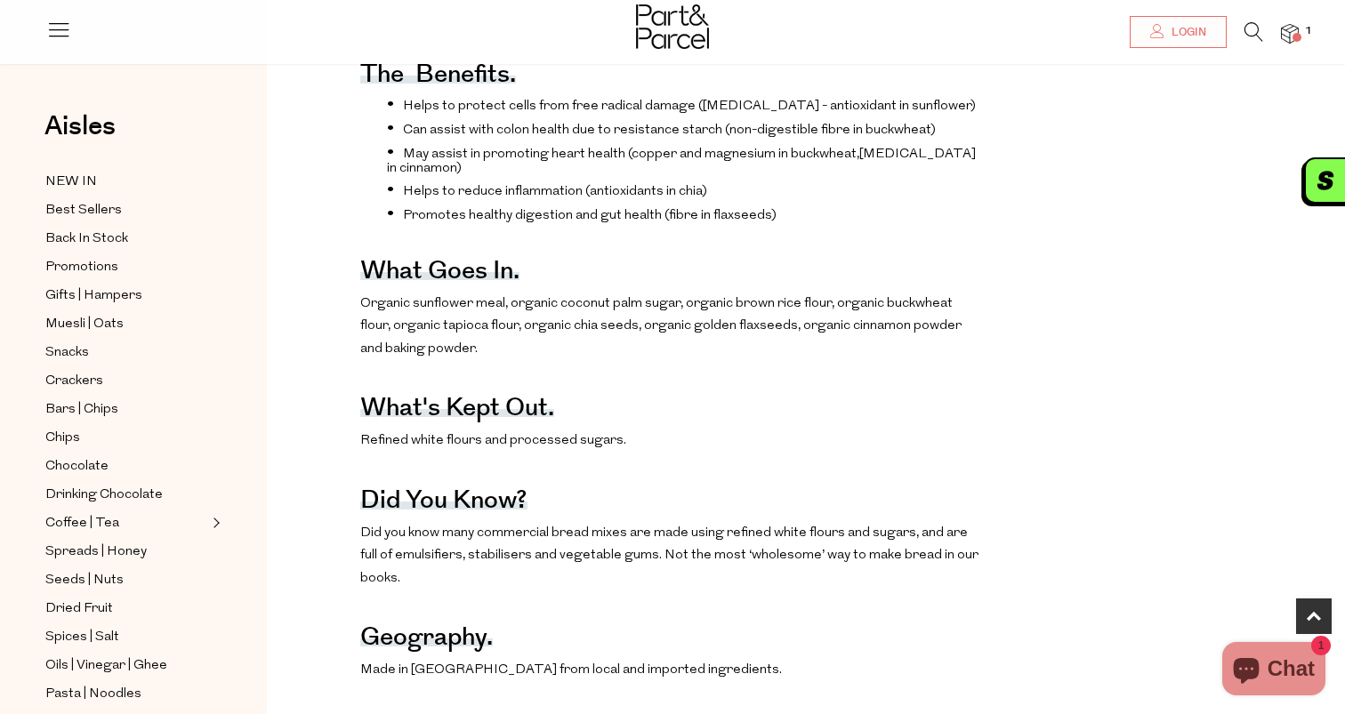
click at [766, 305] on p "Organic sunflower meal, organic coconut palm sugar, organic brown rice flour, o…" at bounding box center [670, 327] width 621 height 68
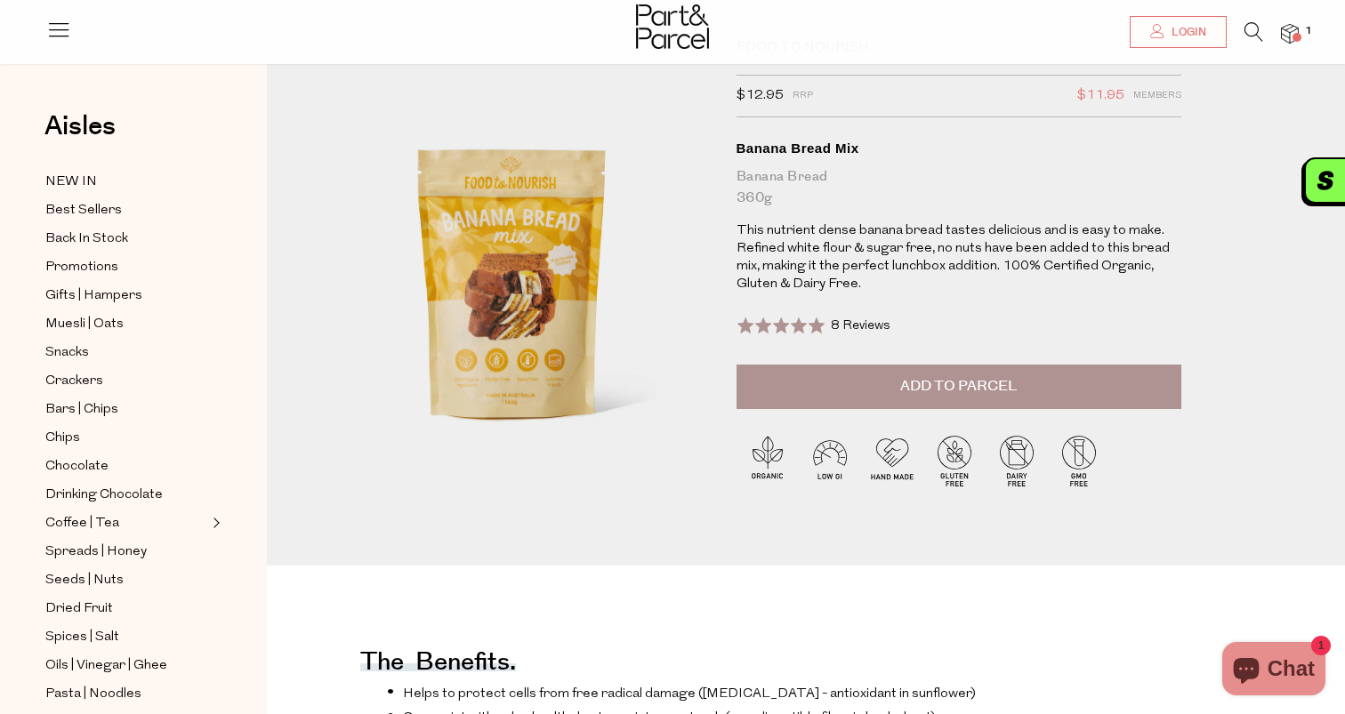
scroll to position [0, 0]
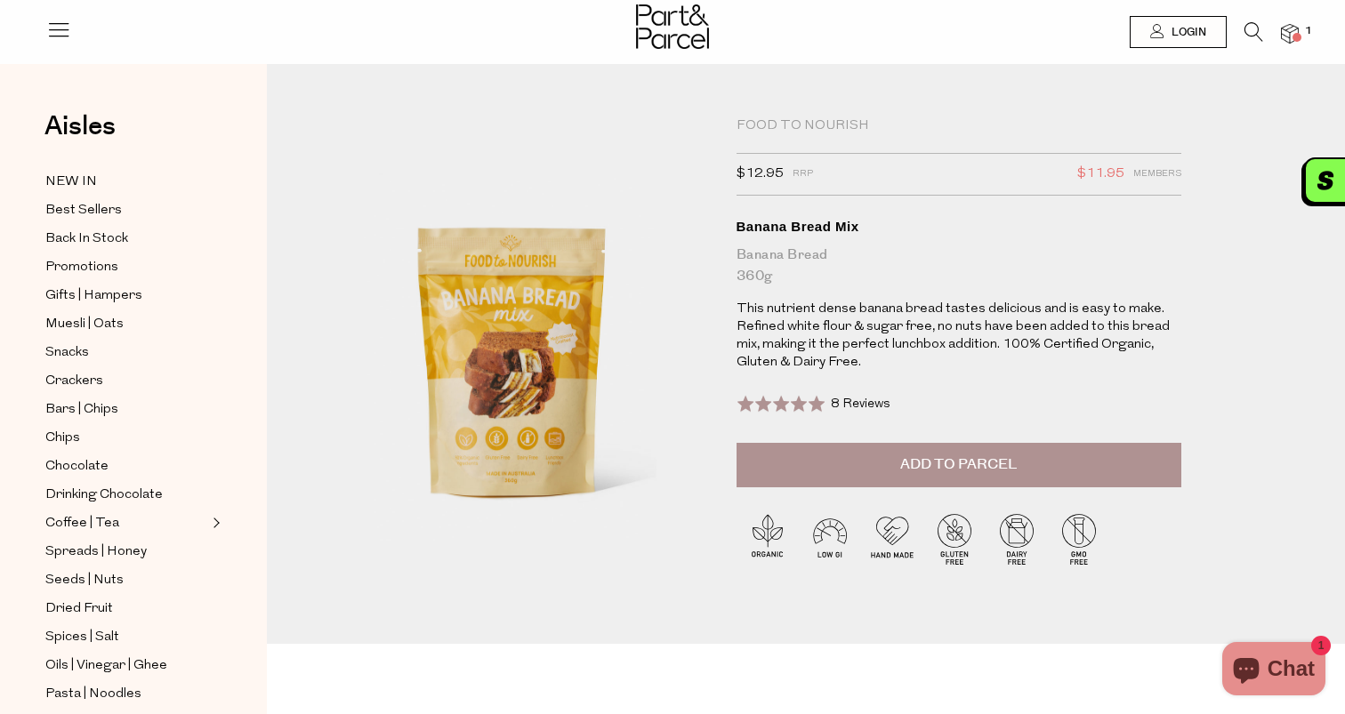
click at [923, 447] on button "Add to Parcel" at bounding box center [959, 465] width 445 height 44
